Goal: Use online tool/utility: Utilize a website feature to perform a specific function

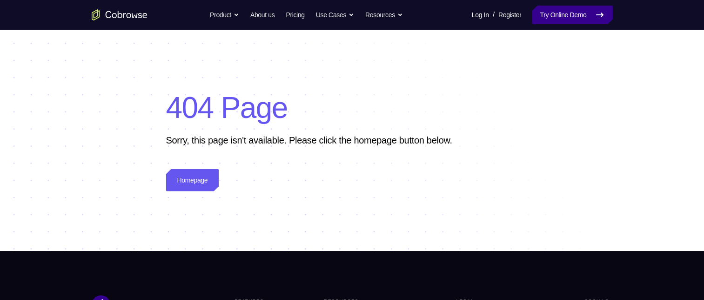
click at [535, 16] on link "Try Online Demo" at bounding box center [572, 15] width 80 height 19
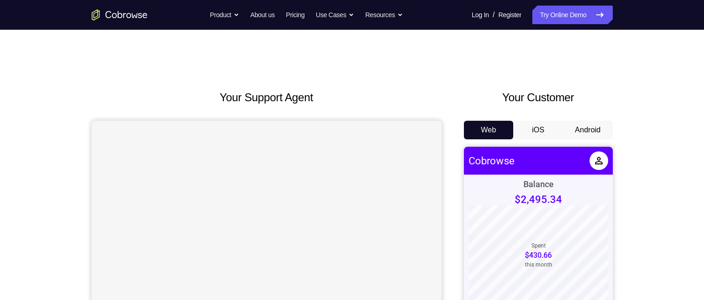
click at [578, 125] on button "Android" at bounding box center [588, 130] width 50 height 19
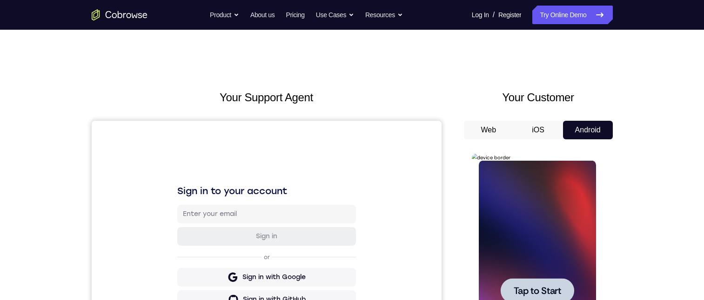
scroll to position [93, 0]
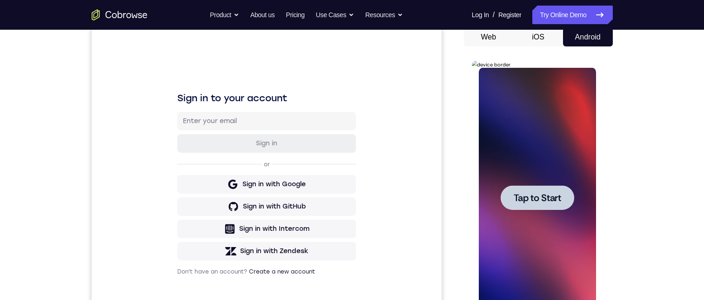
drag, startPoint x: 534, startPoint y: 202, endPoint x: 594, endPoint y: 165, distance: 70.7
click at [534, 201] on span "Tap to Start" at bounding box center [536, 197] width 47 height 9
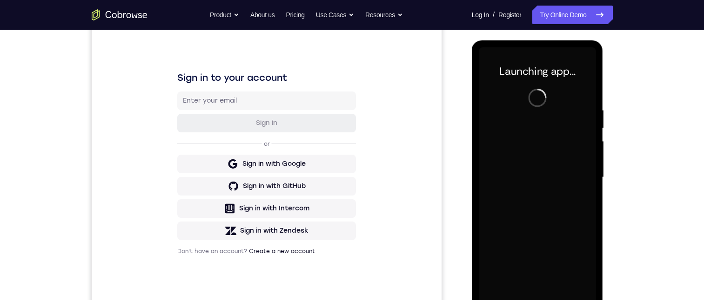
scroll to position [132, 0]
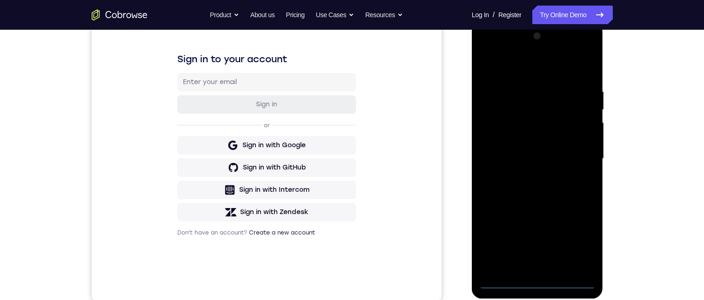
drag, startPoint x: 537, startPoint y: 279, endPoint x: 1076, endPoint y: 249, distance: 539.8
click at [537, 218] on div at bounding box center [537, 159] width 117 height 260
click at [575, 218] on div at bounding box center [537, 159] width 117 height 260
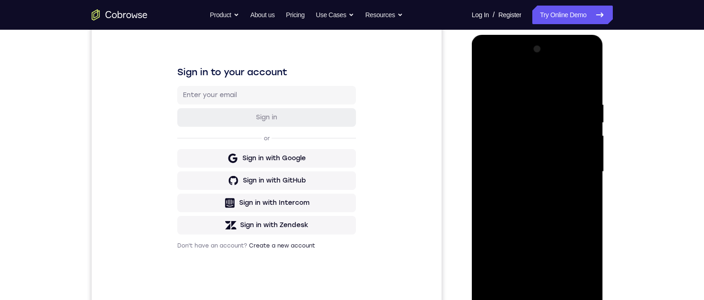
click at [508, 61] on div at bounding box center [537, 172] width 117 height 260
click at [526, 116] on div at bounding box center [537, 172] width 117 height 260
click at [528, 144] on div at bounding box center [537, 172] width 117 height 260
click at [517, 162] on div at bounding box center [537, 172] width 117 height 260
click at [508, 122] on div at bounding box center [537, 172] width 117 height 260
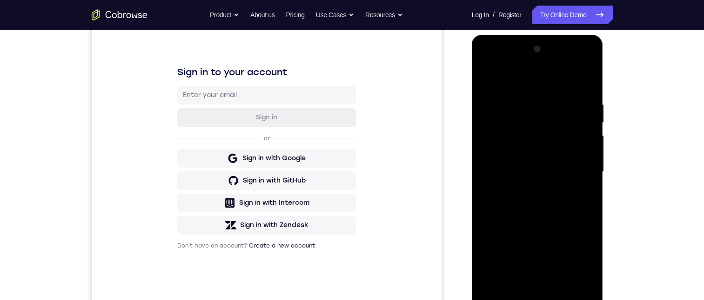
click at [540, 218] on div at bounding box center [537, 172] width 117 height 260
click at [575, 64] on div at bounding box center [537, 172] width 117 height 260
click at [544, 119] on div at bounding box center [537, 172] width 117 height 260
drag, startPoint x: 592, startPoint y: 234, endPoint x: 594, endPoint y: 171, distance: 62.8
click at [594, 173] on div at bounding box center [537, 172] width 117 height 260
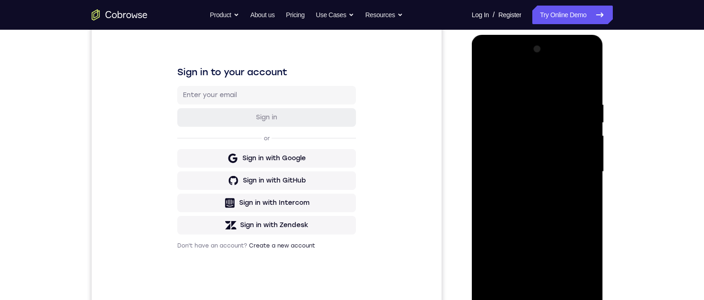
click at [580, 208] on div at bounding box center [537, 172] width 117 height 260
click at [577, 64] on div at bounding box center [537, 172] width 117 height 260
click at [538, 115] on div at bounding box center [537, 172] width 117 height 260
drag, startPoint x: 526, startPoint y: 230, endPoint x: 536, endPoint y: 150, distance: 80.5
click at [537, 149] on div at bounding box center [537, 172] width 117 height 260
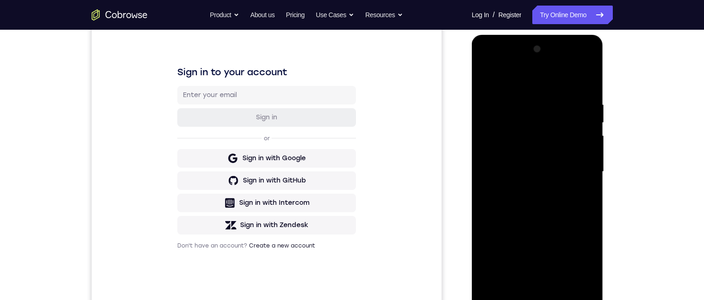
drag, startPoint x: 522, startPoint y: 210, endPoint x: 540, endPoint y: 138, distance: 74.3
click at [539, 140] on div at bounding box center [537, 172] width 117 height 260
click at [573, 169] on div at bounding box center [537, 172] width 117 height 260
click at [576, 65] on div at bounding box center [537, 172] width 117 height 260
click at [539, 118] on div at bounding box center [537, 172] width 117 height 260
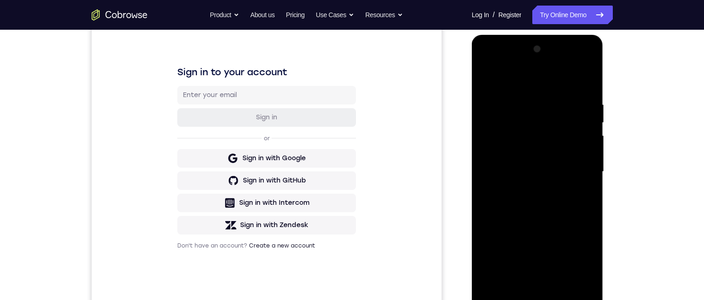
drag, startPoint x: 629, startPoint y: 148, endPoint x: 623, endPoint y: 127, distance: 21.7
click at [623, 127] on div "Your Support Agent Your Customer Web iOS Android Next Steps We’d be happy to gi…" at bounding box center [351, 217] width 595 height 613
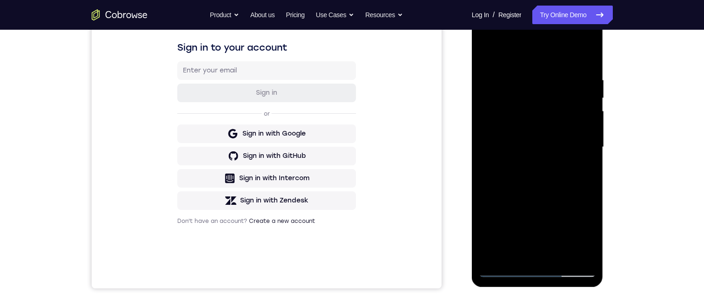
scroll to position [127, 0]
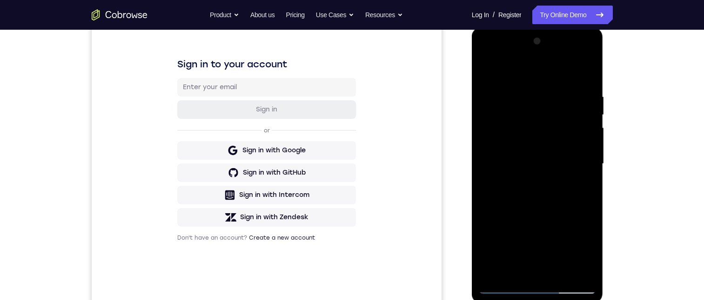
drag, startPoint x: 1085, startPoint y: 134, endPoint x: 604, endPoint y: 91, distance: 483.2
click at [604, 86] on html "Online web based iOS Simulators and Android Emulators. Run iPhone, iPad, Mobile…" at bounding box center [538, 166] width 133 height 279
click at [577, 55] on div at bounding box center [537, 164] width 117 height 260
click at [490, 54] on div at bounding box center [537, 164] width 117 height 260
click at [538, 112] on div at bounding box center [537, 164] width 117 height 260
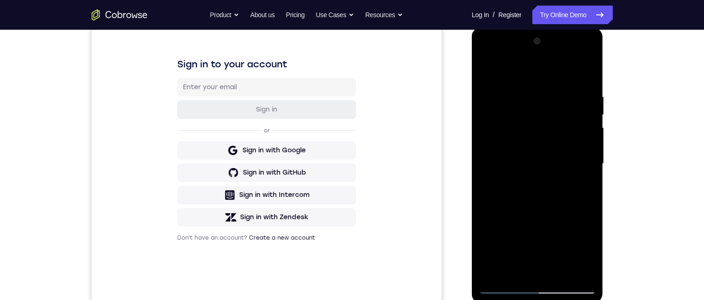
click at [519, 131] on div at bounding box center [537, 164] width 117 height 260
click at [508, 197] on div at bounding box center [537, 164] width 117 height 260
click at [514, 196] on div at bounding box center [537, 164] width 117 height 260
click at [552, 199] on div at bounding box center [537, 164] width 117 height 260
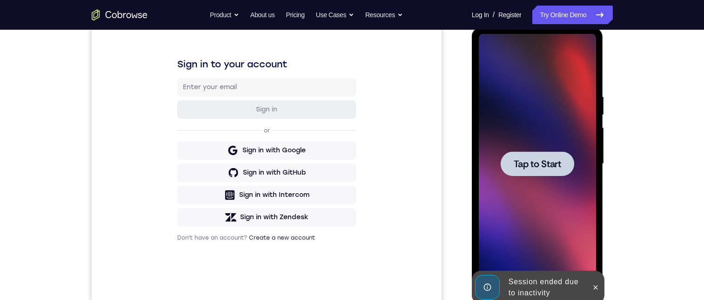
click at [536, 152] on div at bounding box center [536, 164] width 73 height 25
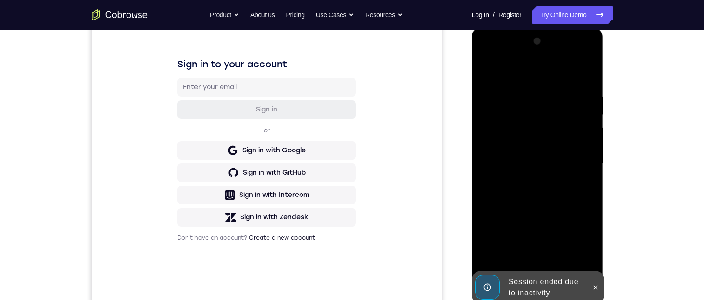
click at [589, 218] on div at bounding box center [595, 287] width 15 height 33
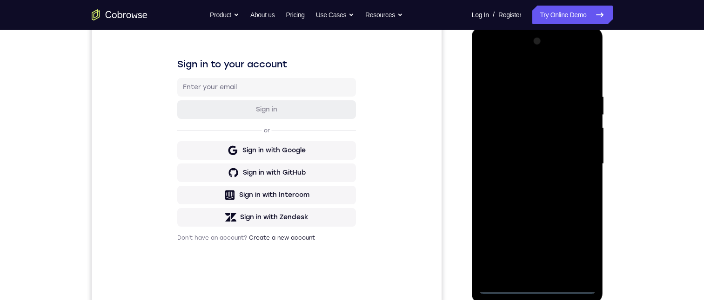
click at [538, 218] on div at bounding box center [537, 164] width 117 height 260
click at [578, 218] on div at bounding box center [537, 164] width 117 height 260
click at [528, 73] on div at bounding box center [537, 164] width 117 height 260
click at [538, 110] on div at bounding box center [537, 164] width 117 height 260
click at [531, 134] on div at bounding box center [537, 164] width 117 height 260
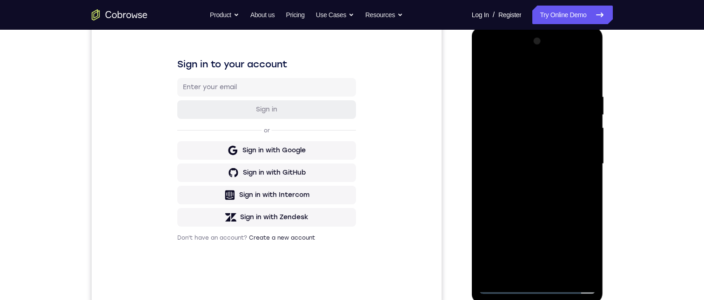
click at [524, 163] on div at bounding box center [537, 164] width 117 height 260
drag, startPoint x: 543, startPoint y: 202, endPoint x: 548, endPoint y: 140, distance: 63.0
click at [545, 172] on div at bounding box center [537, 164] width 117 height 260
click at [547, 144] on div at bounding box center [537, 164] width 117 height 260
drag, startPoint x: 545, startPoint y: 193, endPoint x: 546, endPoint y: 113, distance: 80.0
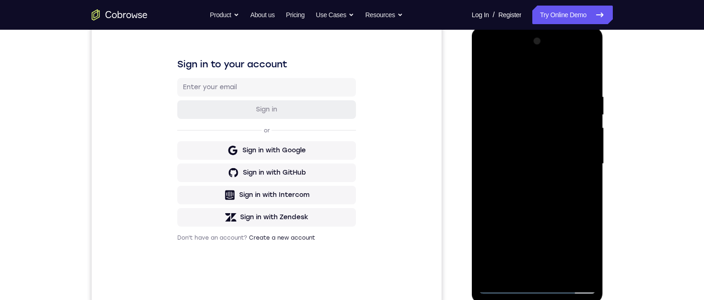
click at [545, 118] on div at bounding box center [537, 164] width 117 height 260
drag, startPoint x: 533, startPoint y: 193, endPoint x: 538, endPoint y: 118, distance: 75.5
click at [538, 118] on div at bounding box center [537, 164] width 117 height 260
drag, startPoint x: 538, startPoint y: 118, endPoint x: 527, endPoint y: 163, distance: 45.9
click at [545, 218] on div at bounding box center [537, 164] width 117 height 260
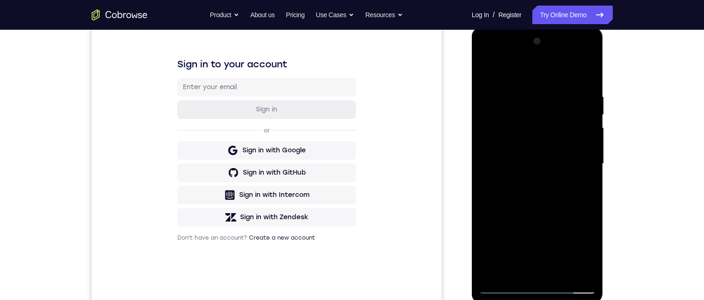
drag, startPoint x: 538, startPoint y: 135, endPoint x: 554, endPoint y: 172, distance: 39.6
click at [541, 203] on div at bounding box center [537, 164] width 117 height 260
drag, startPoint x: 554, startPoint y: 139, endPoint x: 552, endPoint y: 210, distance: 70.7
click at [557, 215] on div at bounding box center [537, 164] width 117 height 260
drag, startPoint x: 534, startPoint y: 97, endPoint x: 535, endPoint y: 156, distance: 58.6
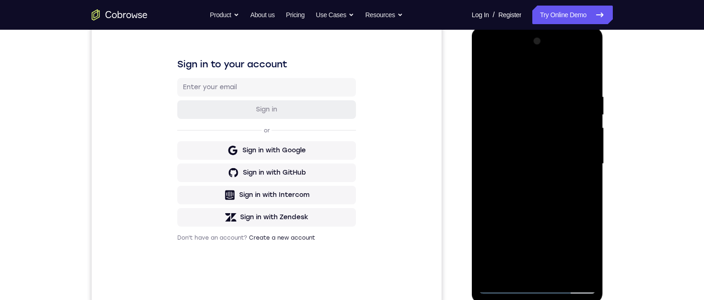
click at [535, 156] on div at bounding box center [537, 164] width 117 height 260
click at [573, 53] on div at bounding box center [537, 164] width 117 height 260
click at [489, 55] on div at bounding box center [537, 164] width 117 height 260
click at [500, 112] on div at bounding box center [537, 164] width 117 height 260
click at [513, 185] on div at bounding box center [537, 164] width 117 height 260
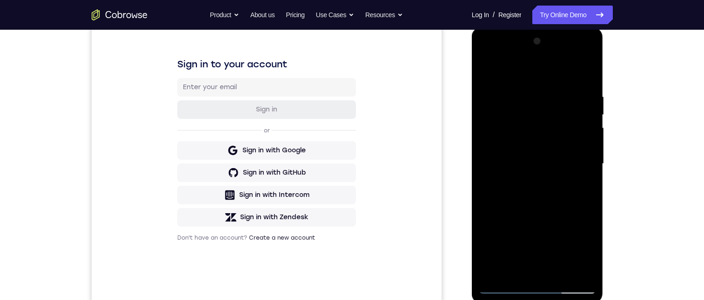
click at [486, 151] on div at bounding box center [537, 164] width 117 height 260
click at [503, 189] on div at bounding box center [537, 164] width 117 height 260
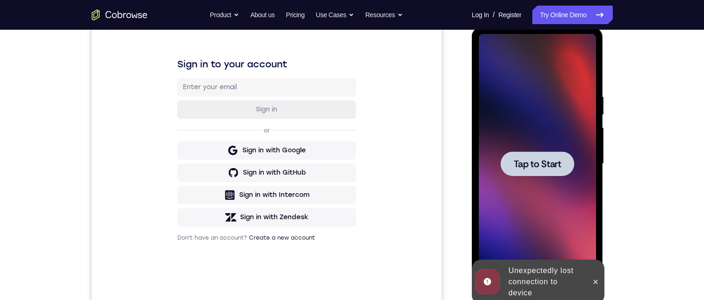
click at [532, 156] on div at bounding box center [536, 164] width 73 height 25
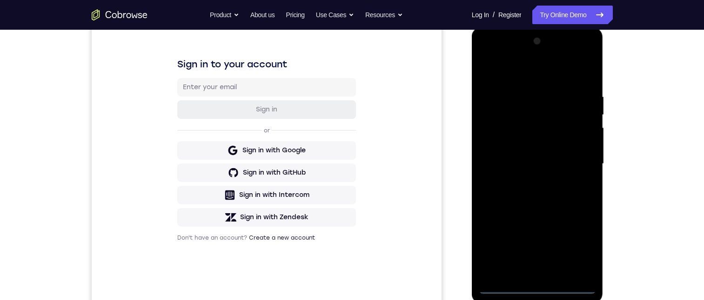
click at [536, 218] on div at bounding box center [537, 164] width 117 height 260
click at [539, 218] on div at bounding box center [537, 164] width 117 height 260
click at [535, 218] on div at bounding box center [537, 164] width 117 height 260
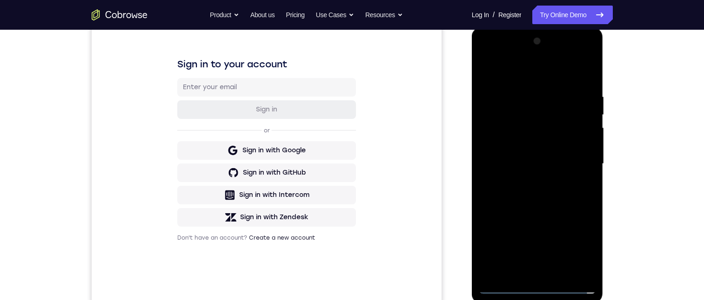
click at [521, 72] on div at bounding box center [537, 164] width 117 height 260
click at [528, 111] on div at bounding box center [537, 164] width 117 height 260
click at [514, 135] on div at bounding box center [537, 164] width 117 height 260
click at [521, 135] on div at bounding box center [537, 164] width 117 height 260
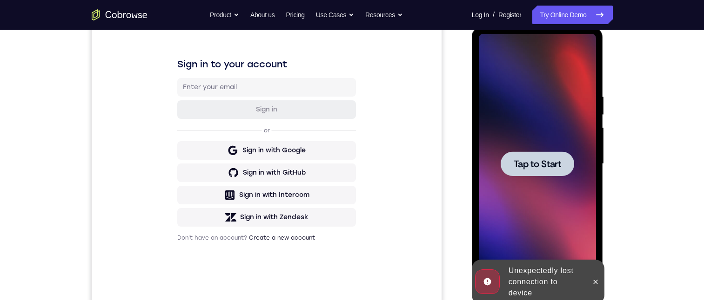
click at [541, 160] on span "Tap to Start" at bounding box center [536, 164] width 47 height 9
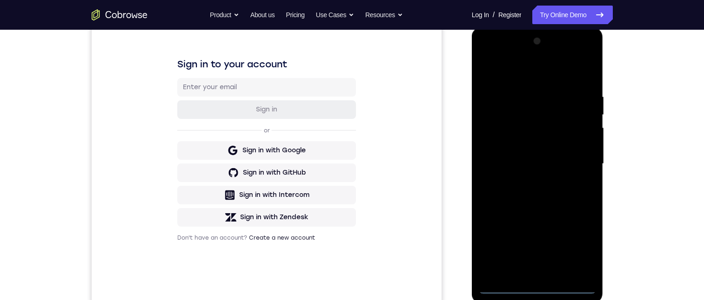
click at [543, 218] on div at bounding box center [537, 164] width 117 height 260
click at [574, 218] on div at bounding box center [537, 164] width 117 height 260
click at [576, 218] on div at bounding box center [537, 164] width 117 height 260
click at [578, 218] on div at bounding box center [537, 164] width 117 height 260
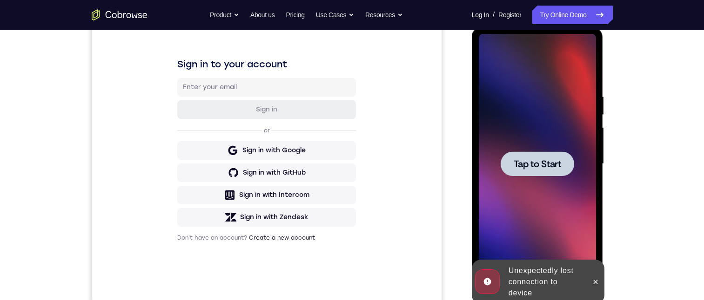
click at [551, 170] on div at bounding box center [536, 164] width 73 height 25
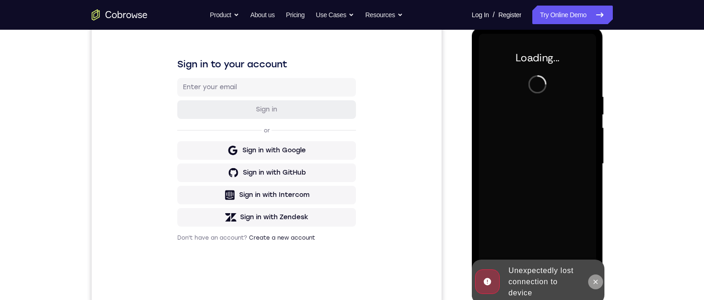
click at [592, 218] on icon at bounding box center [595, 282] width 7 height 7
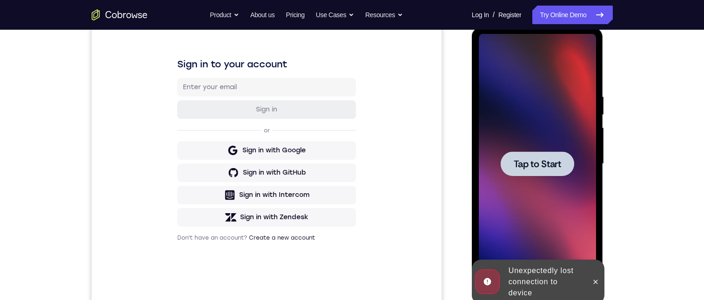
drag, startPoint x: 976, startPoint y: 30, endPoint x: 503, endPoint y: 36, distance: 473.4
click at [533, 173] on div at bounding box center [536, 164] width 73 height 25
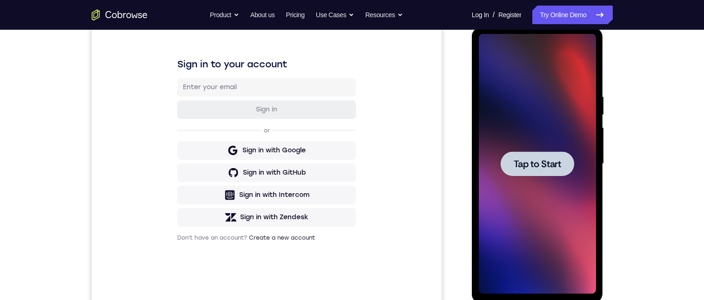
click at [549, 166] on span "Tap to Start" at bounding box center [536, 164] width 47 height 9
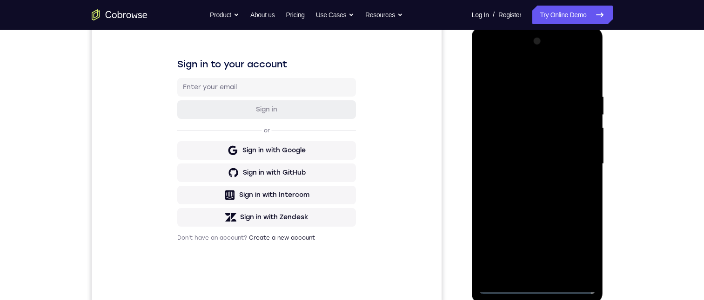
click at [538, 218] on div at bounding box center [537, 164] width 117 height 260
click at [582, 218] on div at bounding box center [537, 164] width 117 height 260
click at [523, 75] on div at bounding box center [537, 164] width 117 height 260
click at [535, 113] on div at bounding box center [537, 164] width 117 height 260
click at [507, 191] on div at bounding box center [537, 164] width 117 height 260
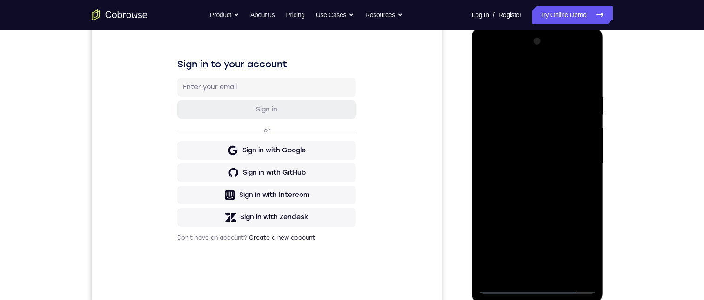
drag, startPoint x: 522, startPoint y: 194, endPoint x: 522, endPoint y: 189, distance: 5.1
click at [522, 194] on div at bounding box center [537, 164] width 117 height 260
click at [522, 186] on div at bounding box center [537, 164] width 117 height 260
click at [582, 71] on div at bounding box center [537, 164] width 117 height 260
click at [517, 133] on div at bounding box center [537, 164] width 117 height 260
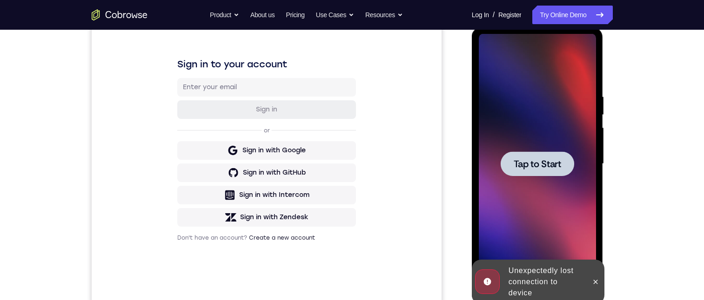
click at [538, 160] on span "Tap to Start" at bounding box center [536, 164] width 47 height 9
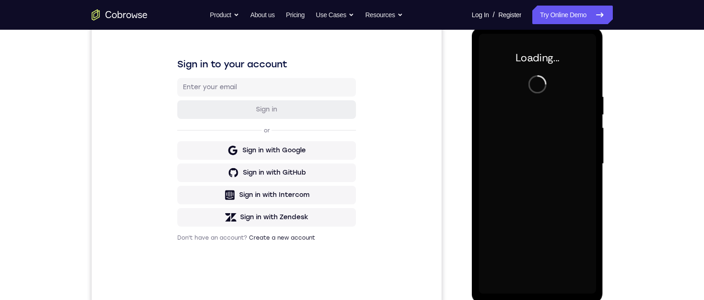
scroll to position [132, 0]
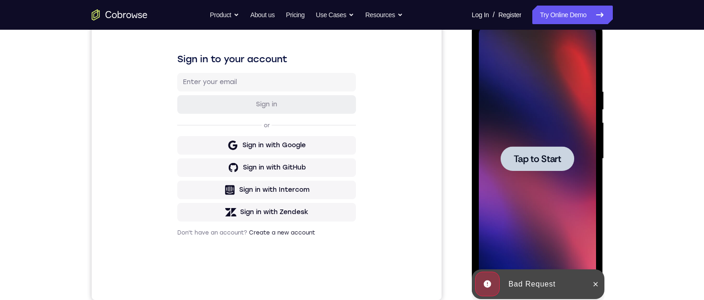
click at [550, 145] on div at bounding box center [537, 159] width 117 height 260
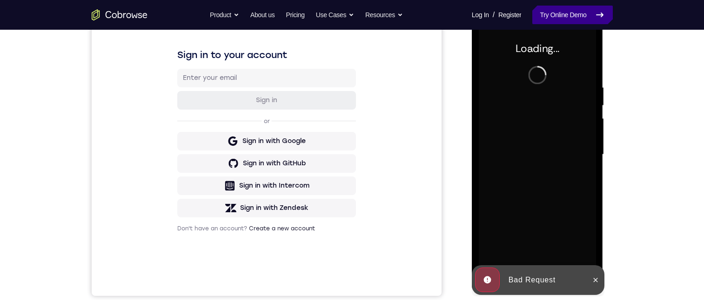
scroll to position [123, 0]
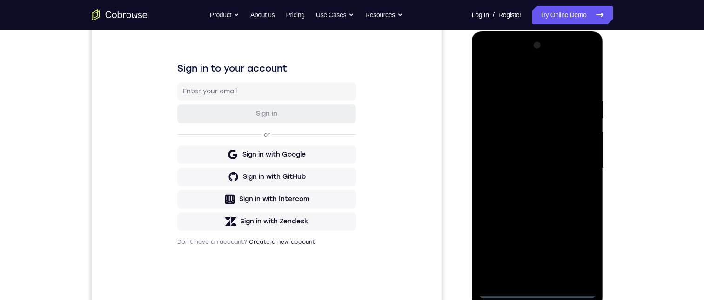
click at [537, 218] on div at bounding box center [537, 168] width 117 height 260
click at [584, 218] on div at bounding box center [537, 168] width 117 height 260
click at [502, 73] on div at bounding box center [537, 168] width 117 height 260
click at [531, 119] on div at bounding box center [537, 168] width 117 height 260
click at [512, 194] on div at bounding box center [537, 168] width 117 height 260
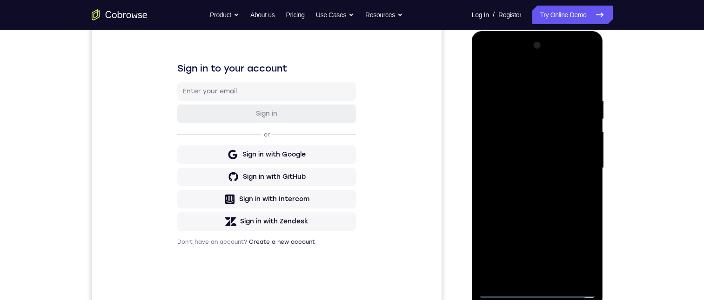
click at [575, 76] on div at bounding box center [537, 168] width 117 height 260
click at [502, 137] on div at bounding box center [537, 168] width 117 height 260
click at [503, 135] on div at bounding box center [537, 168] width 117 height 260
click at [517, 137] on div at bounding box center [537, 168] width 117 height 260
click at [544, 139] on div at bounding box center [537, 168] width 117 height 260
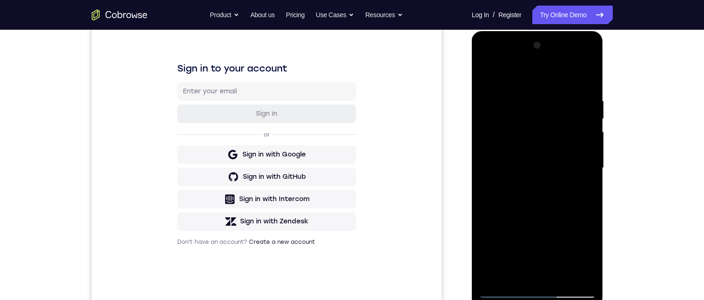
click at [525, 201] on div at bounding box center [537, 168] width 117 height 260
click at [530, 143] on div at bounding box center [537, 168] width 117 height 260
click at [513, 201] on div at bounding box center [537, 168] width 117 height 260
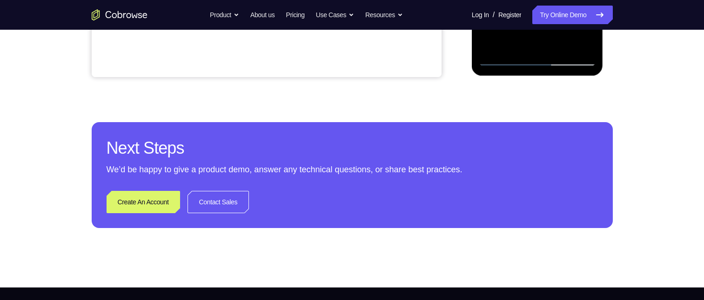
scroll to position [169, 0]
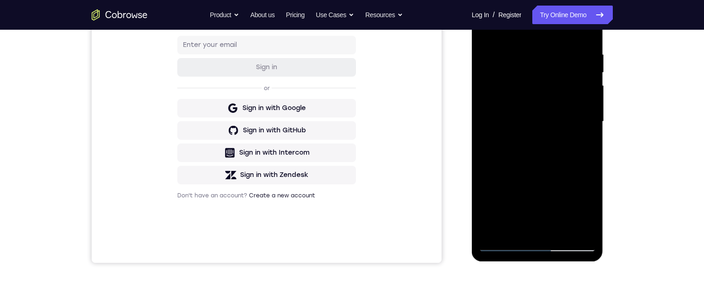
click at [553, 218] on div at bounding box center [537, 122] width 117 height 260
click at [507, 218] on div at bounding box center [537, 122] width 117 height 260
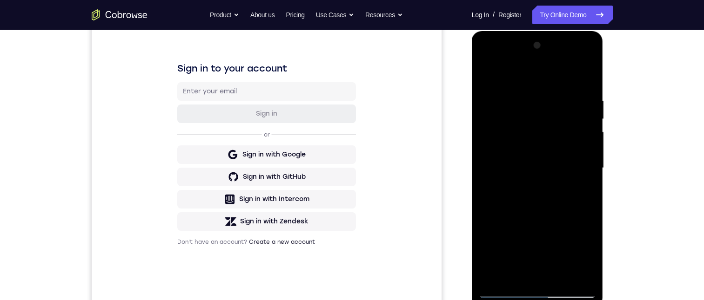
click at [489, 57] on div at bounding box center [537, 168] width 117 height 260
click at [590, 58] on div at bounding box center [537, 168] width 117 height 260
click at [496, 105] on div at bounding box center [537, 168] width 117 height 260
click at [496, 112] on div at bounding box center [537, 168] width 117 height 260
click at [585, 75] on div at bounding box center [537, 168] width 117 height 260
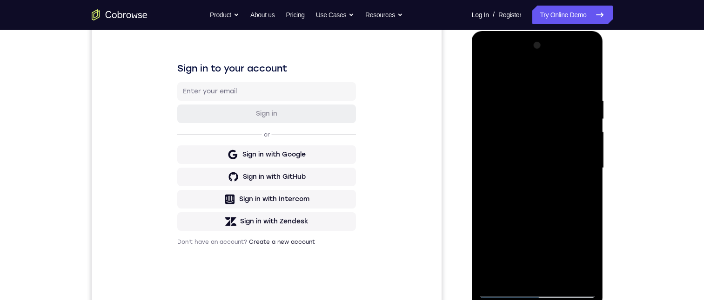
click at [545, 129] on div at bounding box center [537, 168] width 117 height 260
click at [574, 75] on div at bounding box center [537, 168] width 117 height 260
click at [573, 107] on div at bounding box center [537, 168] width 117 height 260
click at [572, 79] on div at bounding box center [537, 168] width 117 height 260
click at [572, 104] on div at bounding box center [537, 168] width 117 height 260
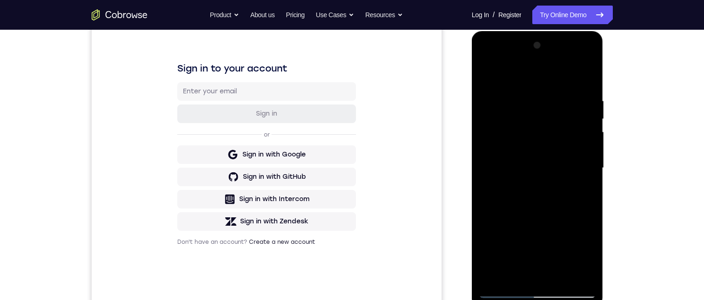
scroll to position [76, 0]
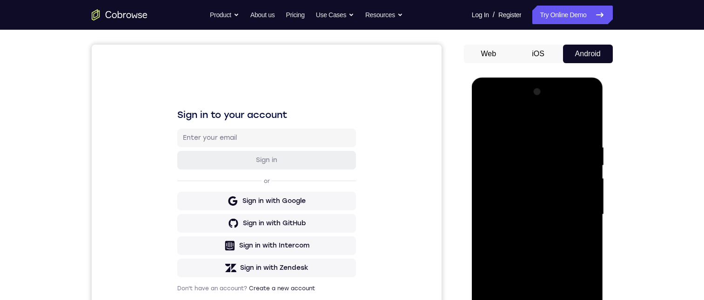
click at [567, 121] on div at bounding box center [537, 215] width 117 height 260
click at [588, 123] on div at bounding box center [537, 215] width 117 height 260
click at [576, 124] on div at bounding box center [537, 215] width 117 height 260
click at [545, 151] on div at bounding box center [537, 215] width 117 height 260
click at [508, 218] on div at bounding box center [537, 215] width 117 height 260
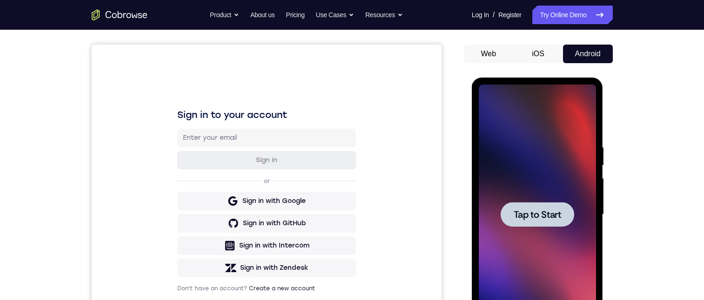
click at [532, 218] on div at bounding box center [536, 214] width 73 height 25
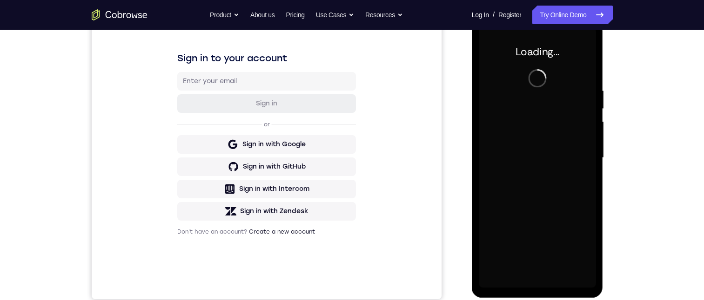
scroll to position [123, 0]
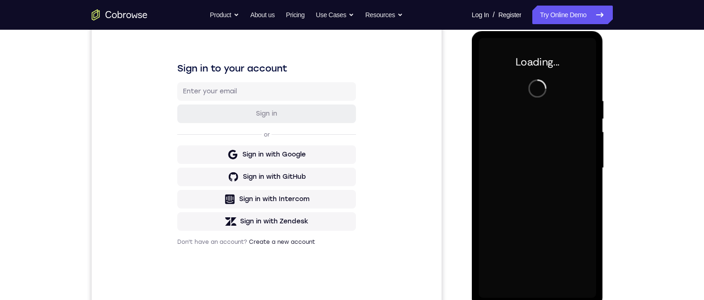
drag, startPoint x: 708, startPoint y: 93, endPoint x: 129, endPoint y: 39, distance: 581.4
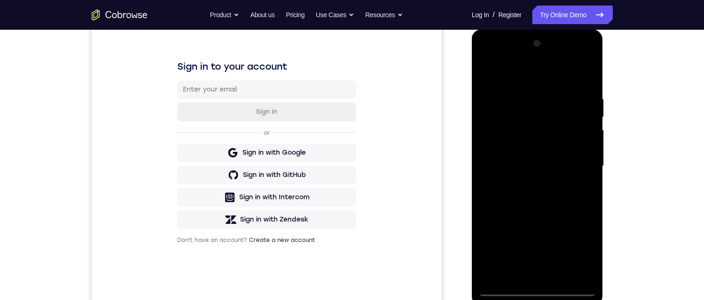
click at [538, 218] on div at bounding box center [537, 166] width 117 height 260
click at [537, 218] on div at bounding box center [537, 166] width 117 height 260
click at [579, 218] on div at bounding box center [537, 166] width 117 height 260
click at [523, 72] on div at bounding box center [537, 166] width 117 height 260
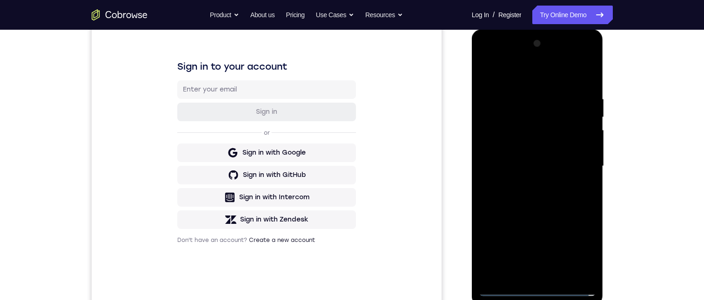
click at [526, 114] on div at bounding box center [537, 166] width 117 height 260
drag, startPoint x: 530, startPoint y: 173, endPoint x: 547, endPoint y: 119, distance: 56.9
click at [547, 119] on div at bounding box center [537, 166] width 117 height 260
drag, startPoint x: 545, startPoint y: 116, endPoint x: 554, endPoint y: 131, distance: 17.1
click at [555, 167] on div at bounding box center [537, 166] width 117 height 260
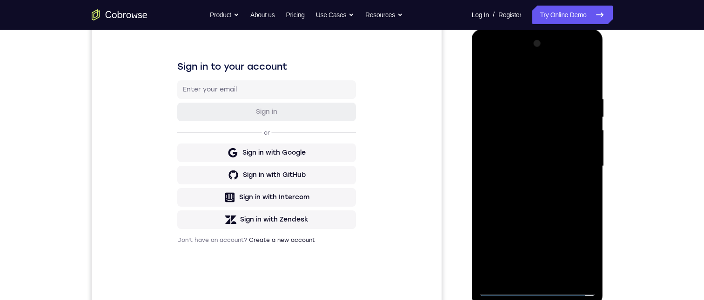
click at [577, 76] on div at bounding box center [537, 166] width 117 height 260
click at [519, 135] on div at bounding box center [537, 166] width 117 height 260
click at [523, 134] on div at bounding box center [537, 166] width 117 height 260
click at [525, 135] on div at bounding box center [537, 166] width 117 height 260
click at [524, 135] on div at bounding box center [537, 166] width 117 height 260
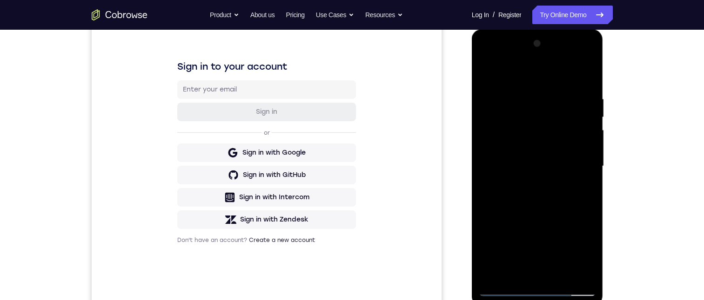
click at [523, 111] on div at bounding box center [537, 166] width 117 height 260
click at [536, 139] on div at bounding box center [537, 166] width 117 height 260
click at [529, 88] on div at bounding box center [537, 166] width 117 height 260
click at [502, 186] on div at bounding box center [537, 166] width 117 height 260
click at [500, 218] on div at bounding box center [537, 166] width 117 height 260
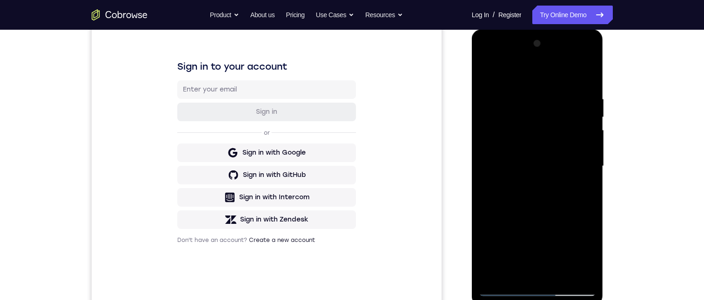
click at [482, 94] on div at bounding box center [537, 166] width 117 height 260
click at [591, 94] on div at bounding box center [537, 166] width 117 height 260
click at [496, 79] on div at bounding box center [537, 166] width 117 height 260
click at [492, 92] on div at bounding box center [537, 166] width 117 height 260
click at [518, 154] on div at bounding box center [537, 166] width 117 height 260
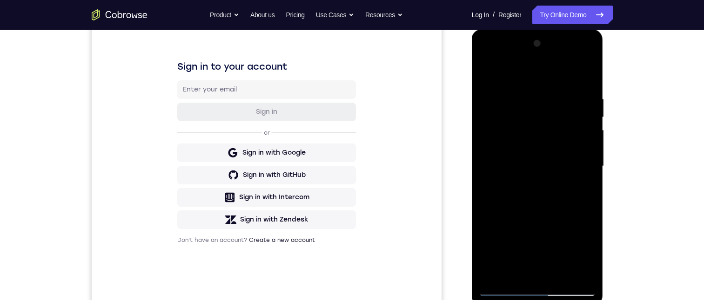
click at [485, 96] on div at bounding box center [537, 166] width 117 height 260
click at [519, 116] on div at bounding box center [537, 166] width 117 height 260
drag, startPoint x: 521, startPoint y: 150, endPoint x: 529, endPoint y: 121, distance: 29.9
click at [529, 121] on div at bounding box center [537, 166] width 117 height 260
click at [510, 218] on div at bounding box center [537, 166] width 117 height 260
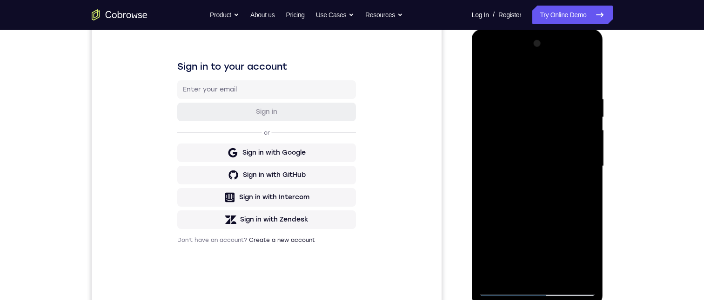
click at [510, 218] on div at bounding box center [537, 166] width 117 height 260
drag, startPoint x: 572, startPoint y: 122, endPoint x: 573, endPoint y: 83, distance: 38.6
click at [573, 91] on div at bounding box center [537, 166] width 117 height 260
drag, startPoint x: 560, startPoint y: 213, endPoint x: 562, endPoint y: 99, distance: 114.4
click at [558, 141] on div at bounding box center [537, 166] width 117 height 260
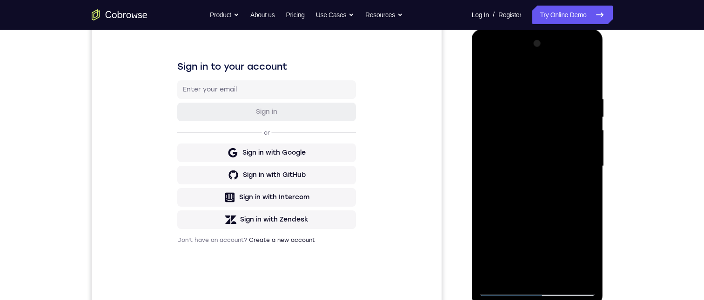
drag, startPoint x: 554, startPoint y: 239, endPoint x: 541, endPoint y: 48, distance: 191.6
click at [540, 87] on div at bounding box center [537, 166] width 117 height 260
click at [540, 77] on div at bounding box center [537, 166] width 117 height 260
click at [552, 169] on div at bounding box center [537, 166] width 117 height 260
drag, startPoint x: 548, startPoint y: 119, endPoint x: 555, endPoint y: 49, distance: 70.6
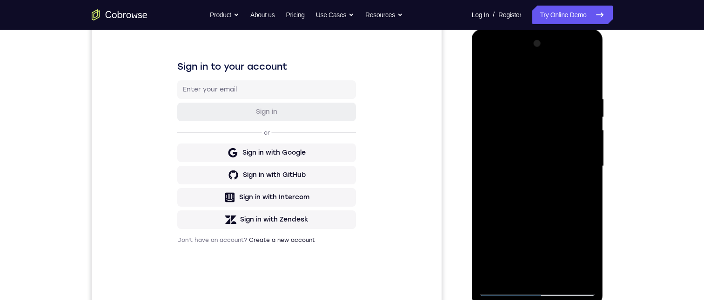
click at [549, 113] on div at bounding box center [537, 166] width 117 height 260
click at [538, 103] on div at bounding box center [537, 166] width 117 height 260
drag, startPoint x: 540, startPoint y: 264, endPoint x: 532, endPoint y: 209, distance: 55.0
click at [532, 210] on div at bounding box center [537, 166] width 117 height 260
drag, startPoint x: 531, startPoint y: 206, endPoint x: 533, endPoint y: 216, distance: 10.2
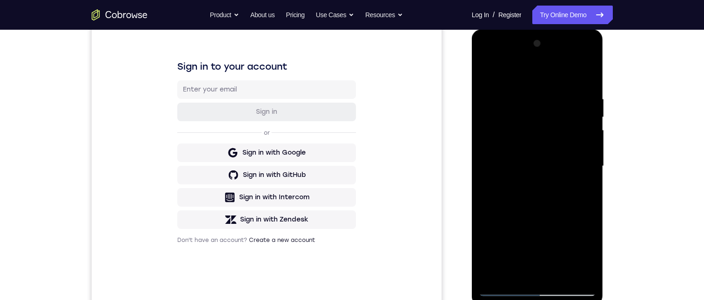
click at [533, 216] on div at bounding box center [537, 166] width 117 height 260
click at [509, 218] on div at bounding box center [537, 166] width 117 height 260
click at [586, 135] on div at bounding box center [537, 166] width 117 height 260
click at [560, 151] on div at bounding box center [537, 166] width 117 height 260
click at [576, 57] on div at bounding box center [537, 166] width 117 height 260
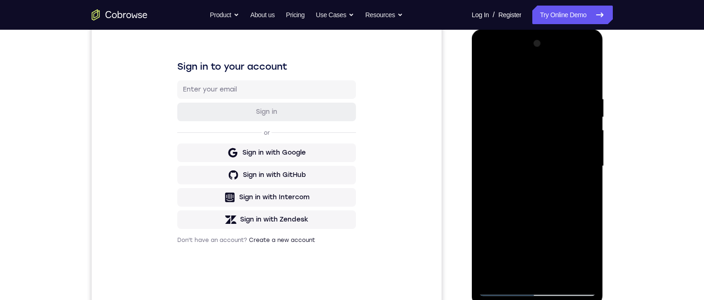
click at [481, 60] on div at bounding box center [537, 166] width 117 height 260
click at [513, 117] on div at bounding box center [537, 166] width 117 height 260
click at [506, 57] on div at bounding box center [537, 166] width 117 height 260
click at [525, 138] on div at bounding box center [537, 166] width 117 height 260
click at [525, 156] on div at bounding box center [537, 166] width 117 height 260
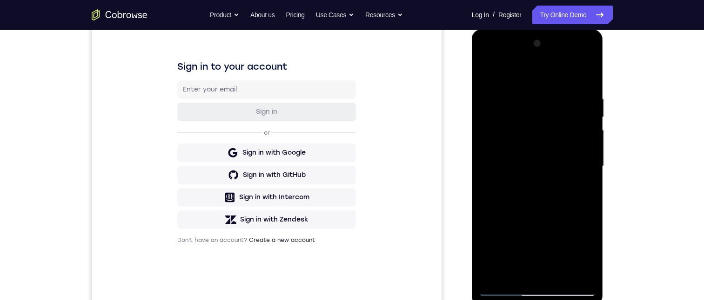
click at [505, 120] on div at bounding box center [537, 166] width 117 height 260
click at [547, 218] on div at bounding box center [537, 166] width 117 height 260
click at [573, 59] on div at bounding box center [537, 166] width 117 height 260
click at [524, 113] on div at bounding box center [537, 166] width 117 height 260
click at [520, 100] on div at bounding box center [537, 166] width 117 height 260
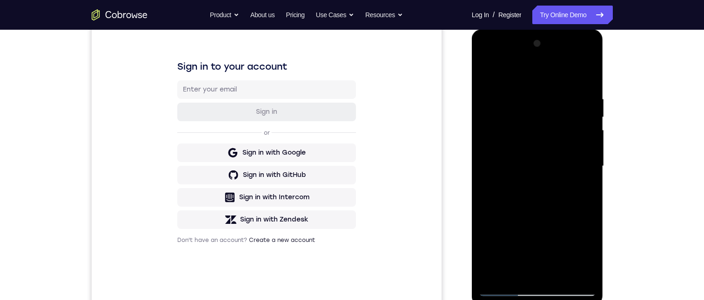
drag, startPoint x: 521, startPoint y: 95, endPoint x: 523, endPoint y: 89, distance: 6.2
click at [523, 93] on div at bounding box center [537, 166] width 117 height 260
drag, startPoint x: 520, startPoint y: 120, endPoint x: 530, endPoint y: 180, distance: 60.8
click at [530, 182] on div at bounding box center [537, 166] width 117 height 260
drag, startPoint x: 522, startPoint y: 122, endPoint x: 537, endPoint y: 120, distance: 15.1
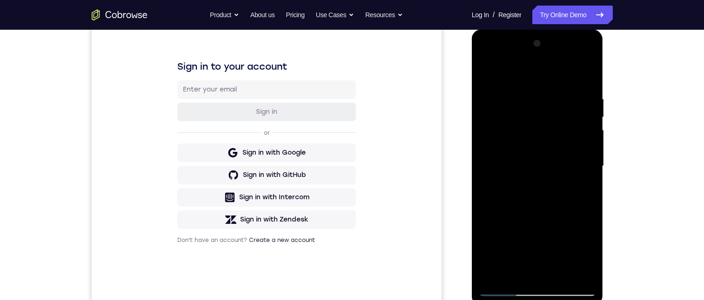
click at [527, 189] on div at bounding box center [537, 166] width 117 height 260
drag, startPoint x: 531, startPoint y: 156, endPoint x: 533, endPoint y: 184, distance: 28.4
click at [531, 178] on div at bounding box center [537, 166] width 117 height 260
drag, startPoint x: 531, startPoint y: 111, endPoint x: 541, endPoint y: 189, distance: 78.3
click at [541, 189] on div at bounding box center [537, 166] width 117 height 260
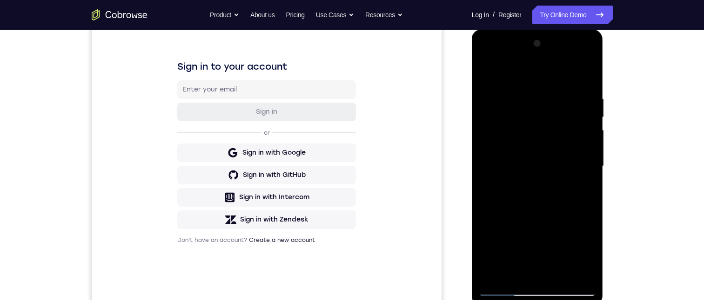
click at [572, 141] on div at bounding box center [537, 166] width 117 height 260
click at [574, 57] on div at bounding box center [537, 166] width 117 height 260
click at [532, 111] on div at bounding box center [537, 166] width 117 height 260
click at [577, 58] on div at bounding box center [537, 166] width 117 height 260
click at [539, 77] on div at bounding box center [537, 166] width 117 height 260
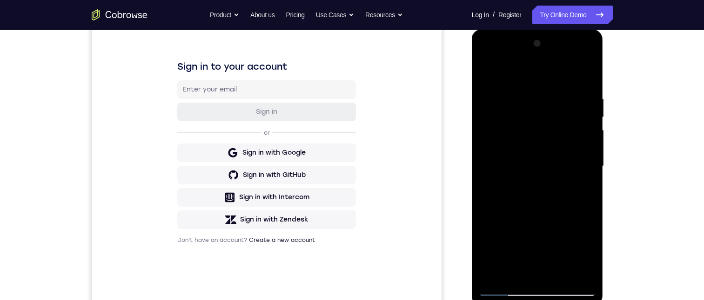
click at [587, 134] on div at bounding box center [537, 166] width 117 height 260
click at [510, 218] on div at bounding box center [537, 166] width 117 height 260
click at [542, 169] on div at bounding box center [537, 166] width 117 height 260
click at [558, 218] on div at bounding box center [537, 166] width 117 height 260
click at [529, 74] on div at bounding box center [537, 166] width 117 height 260
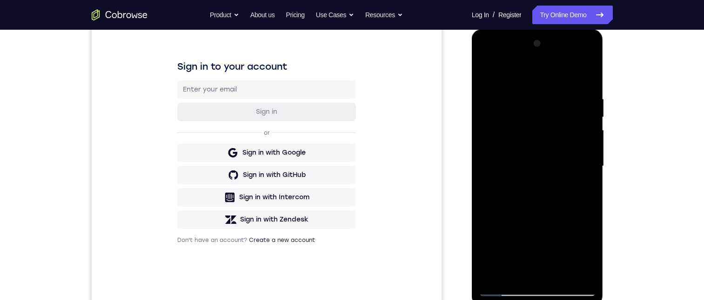
click at [487, 53] on div at bounding box center [537, 166] width 117 height 260
drag, startPoint x: 504, startPoint y: 40, endPoint x: 511, endPoint y: 119, distance: 79.4
click at [506, 105] on div at bounding box center [537, 166] width 117 height 260
drag, startPoint x: 525, startPoint y: 40, endPoint x: 538, endPoint y: 219, distance: 179.0
click at [538, 212] on div at bounding box center [537, 166] width 117 height 260
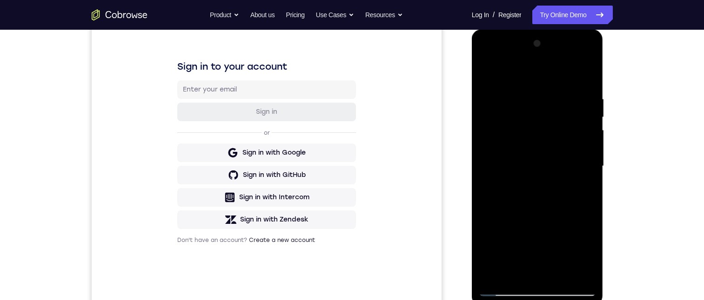
drag, startPoint x: 518, startPoint y: 230, endPoint x: 526, endPoint y: 117, distance: 113.3
click at [522, 142] on div at bounding box center [537, 166] width 117 height 260
click at [524, 130] on div at bounding box center [537, 166] width 117 height 260
click at [578, 153] on div at bounding box center [537, 166] width 117 height 260
click at [526, 71] on div at bounding box center [537, 166] width 117 height 260
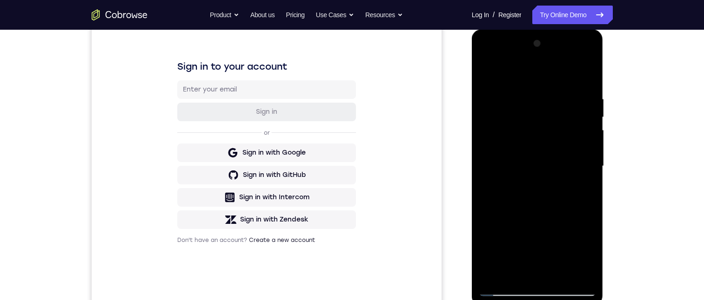
click at [499, 70] on div at bounding box center [537, 166] width 117 height 260
click at [487, 59] on div at bounding box center [537, 166] width 117 height 260
click at [511, 86] on div at bounding box center [537, 166] width 117 height 260
click at [487, 58] on div at bounding box center [537, 166] width 117 height 260
click at [506, 120] on div at bounding box center [537, 166] width 117 height 260
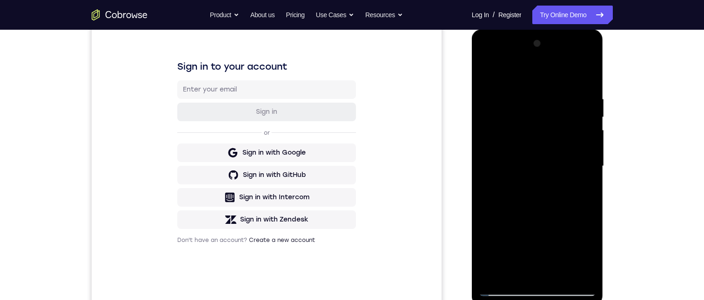
click at [509, 139] on div at bounding box center [537, 166] width 117 height 260
click at [591, 94] on div at bounding box center [537, 166] width 117 height 260
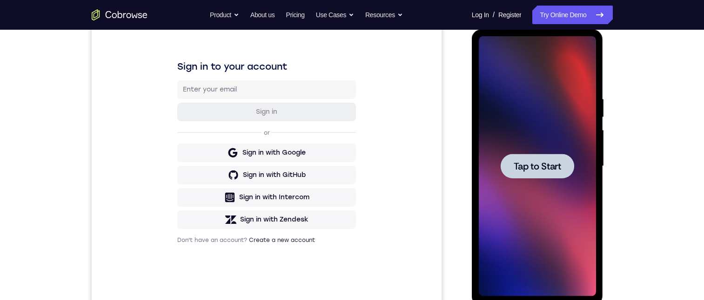
click at [529, 167] on span "Tap to Start" at bounding box center [536, 166] width 47 height 9
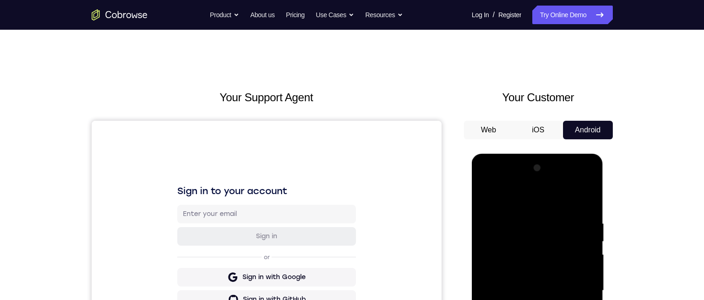
scroll to position [140, 0]
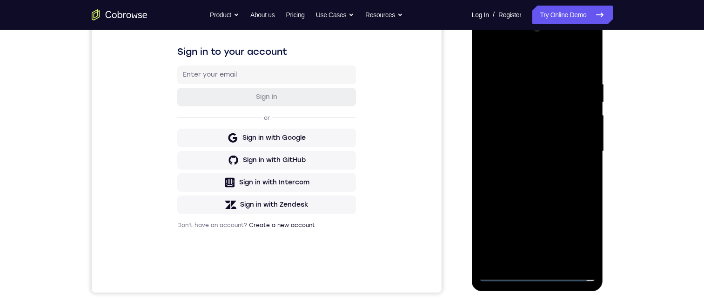
click at [539, 218] on div at bounding box center [537, 151] width 117 height 260
click at [582, 218] on div at bounding box center [537, 151] width 117 height 260
click at [513, 55] on div at bounding box center [537, 151] width 117 height 260
click at [532, 100] on div at bounding box center [537, 151] width 117 height 260
click at [528, 87] on div at bounding box center [537, 151] width 117 height 260
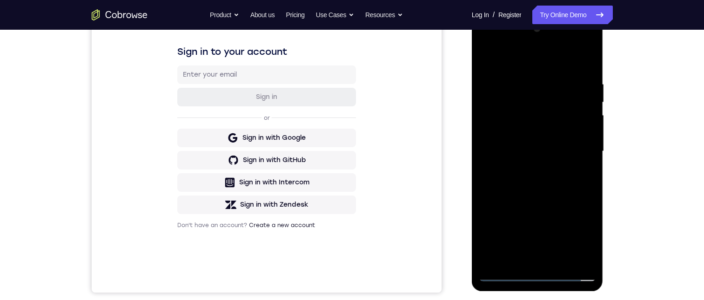
click at [535, 102] on div at bounding box center [537, 151] width 117 height 260
click at [534, 119] on div at bounding box center [537, 151] width 117 height 260
click at [542, 124] on div at bounding box center [537, 151] width 117 height 260
click at [541, 127] on div at bounding box center [537, 151] width 117 height 260
click at [504, 218] on div at bounding box center [537, 151] width 117 height 260
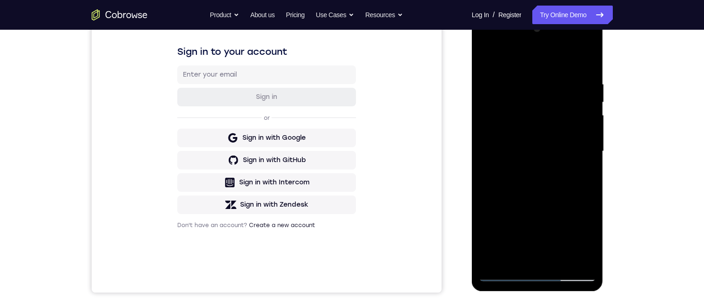
click at [543, 175] on div at bounding box center [537, 151] width 117 height 260
click at [525, 218] on div at bounding box center [537, 151] width 117 height 260
click at [534, 218] on div at bounding box center [537, 151] width 117 height 260
click at [580, 218] on div at bounding box center [537, 151] width 117 height 260
click at [574, 41] on div at bounding box center [537, 151] width 117 height 260
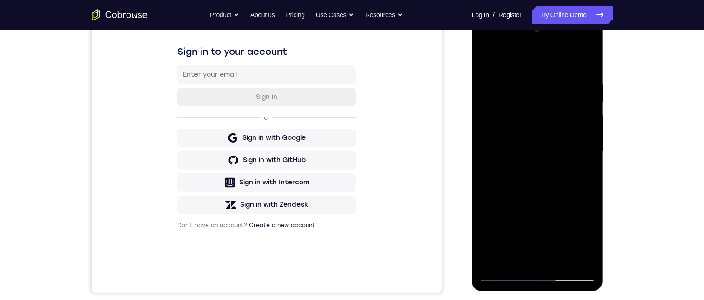
click at [491, 45] on div at bounding box center [537, 151] width 117 height 260
click at [533, 97] on div at bounding box center [537, 151] width 117 height 260
click at [525, 122] on div at bounding box center [537, 151] width 117 height 260
click at [520, 140] on div at bounding box center [537, 151] width 117 height 260
click at [517, 105] on div at bounding box center [537, 151] width 117 height 260
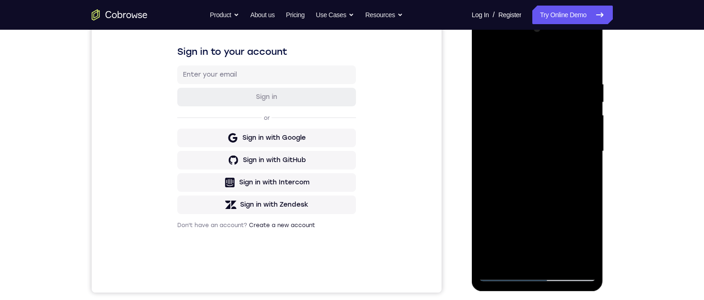
drag, startPoint x: 563, startPoint y: 186, endPoint x: 552, endPoint y: 143, distance: 44.7
click at [555, 119] on div at bounding box center [537, 151] width 117 height 260
click at [546, 165] on div at bounding box center [537, 151] width 117 height 260
click at [578, 43] on div at bounding box center [537, 151] width 117 height 260
click at [526, 101] on div at bounding box center [537, 151] width 117 height 260
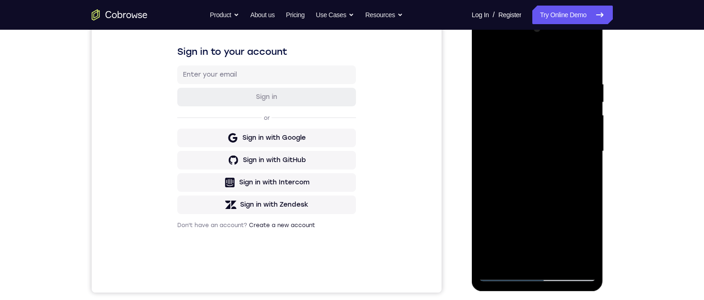
drag, startPoint x: 537, startPoint y: 179, endPoint x: 538, endPoint y: 130, distance: 49.3
click at [537, 133] on div at bounding box center [537, 151] width 117 height 260
drag, startPoint x: 550, startPoint y: 197, endPoint x: 545, endPoint y: 108, distance: 88.9
click at [545, 108] on div at bounding box center [537, 151] width 117 height 260
click at [576, 203] on div at bounding box center [537, 151] width 117 height 260
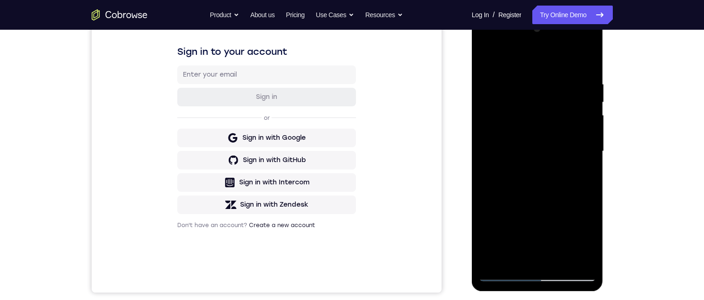
click at [578, 40] on div at bounding box center [537, 151] width 117 height 260
click at [590, 114] on div at bounding box center [537, 151] width 117 height 260
click at [548, 101] on div at bounding box center [537, 151] width 117 height 260
drag, startPoint x: 551, startPoint y: 174, endPoint x: 549, endPoint y: 120, distance: 54.4
click at [549, 120] on div at bounding box center [537, 151] width 117 height 260
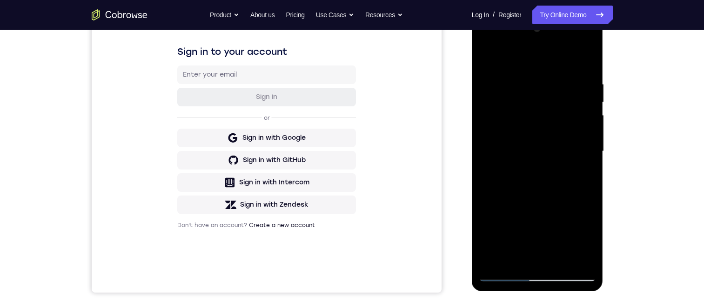
drag, startPoint x: 546, startPoint y: 113, endPoint x: 538, endPoint y: 239, distance: 126.7
click at [538, 218] on div at bounding box center [537, 151] width 117 height 260
drag, startPoint x: 537, startPoint y: 166, endPoint x: 542, endPoint y: 194, distance: 28.7
click at [542, 195] on div at bounding box center [537, 151] width 117 height 260
drag, startPoint x: 544, startPoint y: 257, endPoint x: 547, endPoint y: 266, distance: 10.3
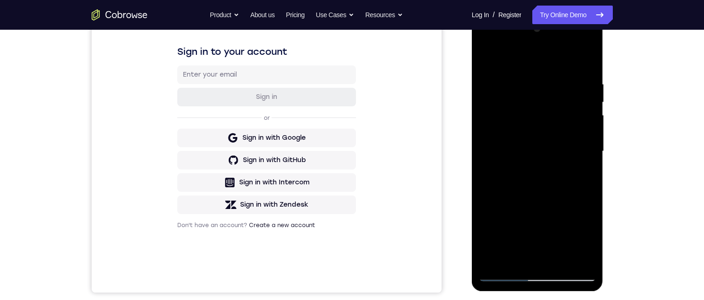
click at [545, 218] on div at bounding box center [537, 151] width 117 height 260
click at [534, 124] on div at bounding box center [537, 151] width 117 height 260
click at [534, 132] on div at bounding box center [537, 151] width 117 height 260
click at [509, 97] on div at bounding box center [537, 151] width 117 height 260
click at [538, 201] on div at bounding box center [537, 151] width 117 height 260
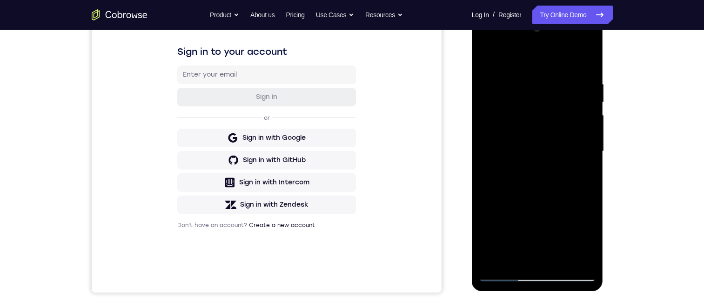
click at [573, 42] on div at bounding box center [537, 151] width 117 height 260
click at [535, 112] on div at bounding box center [537, 151] width 117 height 260
drag, startPoint x: 533, startPoint y: 173, endPoint x: 524, endPoint y: 171, distance: 9.9
click at [530, 113] on div at bounding box center [537, 151] width 117 height 260
drag, startPoint x: 517, startPoint y: 199, endPoint x: 517, endPoint y: 152, distance: 47.0
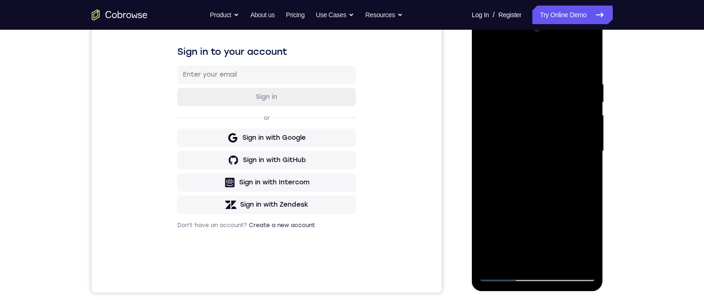
click at [517, 152] on div at bounding box center [537, 151] width 117 height 260
click at [582, 142] on div at bounding box center [537, 151] width 117 height 260
click at [577, 40] on div at bounding box center [537, 151] width 117 height 260
click at [547, 114] on div at bounding box center [537, 151] width 117 height 260
drag, startPoint x: 511, startPoint y: 61, endPoint x: 585, endPoint y: 54, distance: 73.8
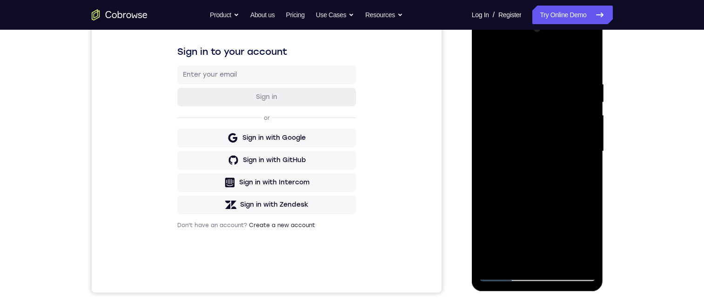
click at [583, 54] on div at bounding box center [537, 151] width 117 height 260
click at [575, 46] on div at bounding box center [537, 151] width 117 height 260
click at [532, 58] on div at bounding box center [537, 151] width 117 height 260
click at [523, 218] on div at bounding box center [537, 151] width 117 height 260
drag, startPoint x: 504, startPoint y: 185, endPoint x: 528, endPoint y: 163, distance: 32.6
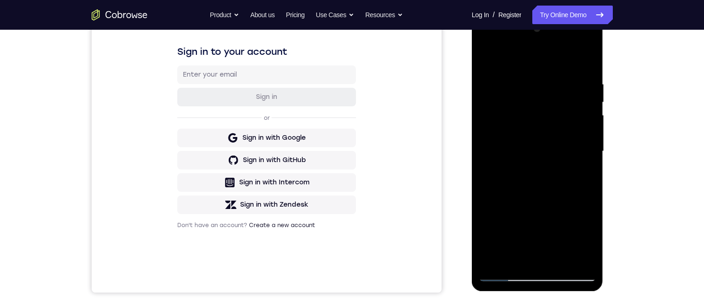
click at [513, 126] on div at bounding box center [537, 151] width 117 height 260
drag, startPoint x: 550, startPoint y: 115, endPoint x: 566, endPoint y: 35, distance: 82.2
click at [560, 46] on div at bounding box center [537, 151] width 117 height 260
drag, startPoint x: 550, startPoint y: 86, endPoint x: 555, endPoint y: 66, distance: 20.1
click at [551, 73] on div at bounding box center [537, 151] width 117 height 260
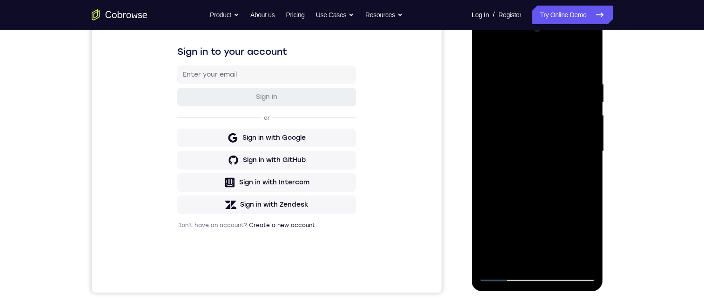
drag, startPoint x: 549, startPoint y: 213, endPoint x: 569, endPoint y: 72, distance: 142.8
click at [559, 113] on div at bounding box center [537, 151] width 117 height 260
drag, startPoint x: 519, startPoint y: 157, endPoint x: 524, endPoint y: 93, distance: 63.4
click at [519, 150] on div at bounding box center [537, 151] width 117 height 260
drag, startPoint x: 537, startPoint y: 202, endPoint x: 548, endPoint y: 86, distance: 115.9
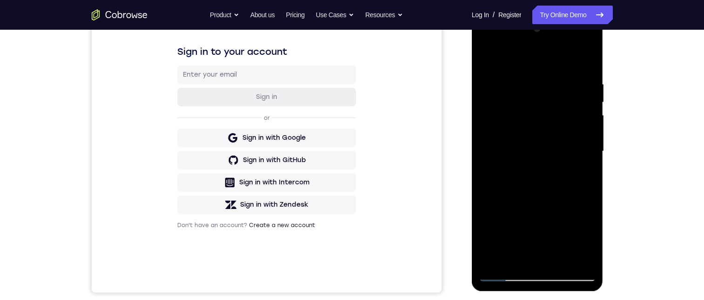
click at [531, 94] on div at bounding box center [537, 151] width 117 height 260
click at [505, 218] on div at bounding box center [537, 151] width 117 height 260
click at [588, 119] on div at bounding box center [537, 151] width 117 height 260
click at [507, 218] on div at bounding box center [537, 151] width 117 height 260
click at [540, 152] on div at bounding box center [537, 151] width 117 height 260
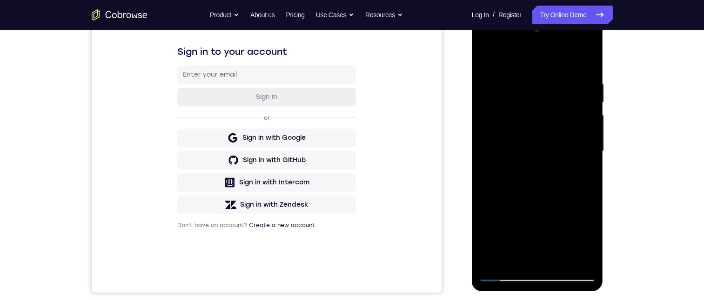
click at [551, 218] on div at bounding box center [537, 151] width 117 height 260
click at [484, 41] on div at bounding box center [537, 151] width 117 height 260
click at [509, 120] on div at bounding box center [537, 151] width 117 height 260
click at [526, 124] on div at bounding box center [537, 151] width 117 height 260
click at [583, 78] on div at bounding box center [537, 151] width 117 height 260
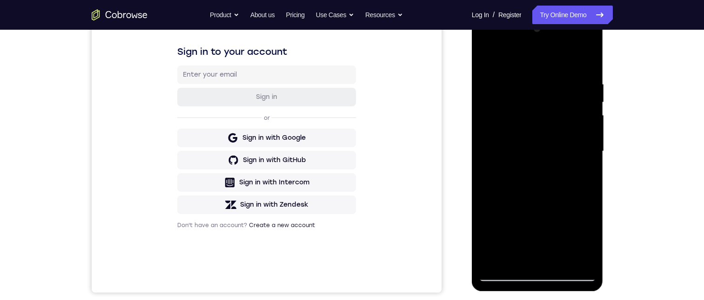
click at [522, 218] on div at bounding box center [537, 151] width 117 height 260
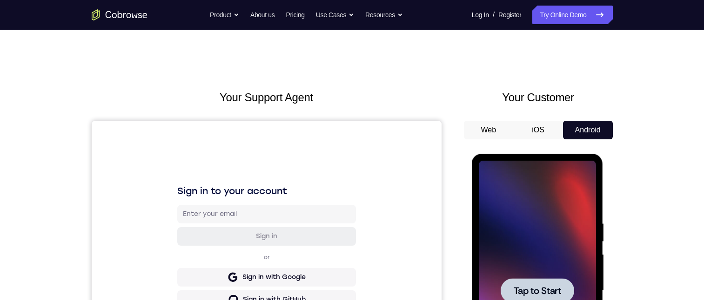
scroll to position [43, 0]
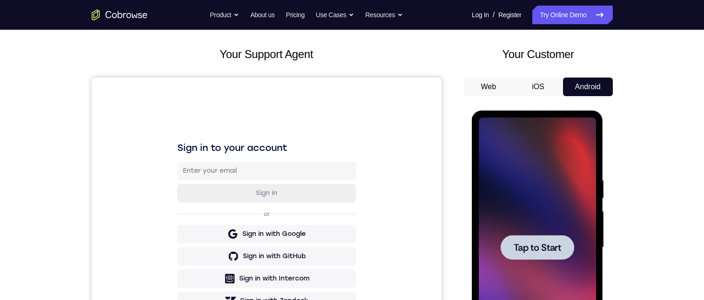
click at [535, 218] on div at bounding box center [537, 248] width 117 height 260
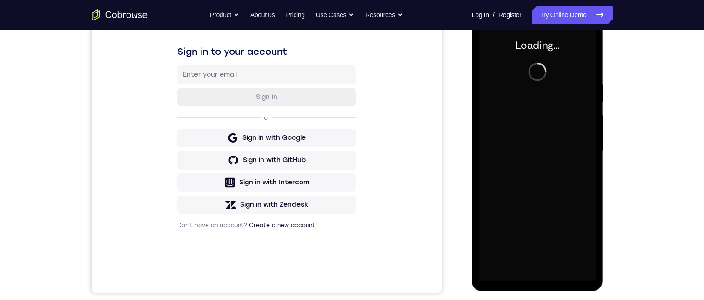
scroll to position [126, 0]
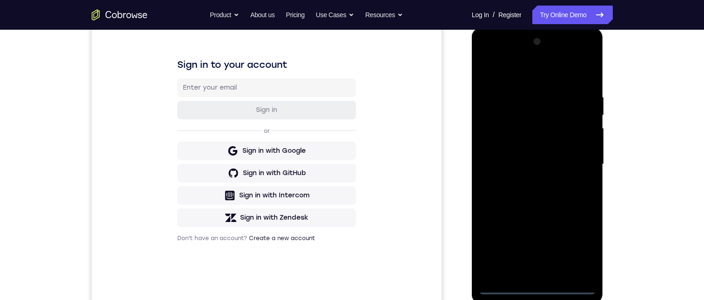
click at [534, 218] on div at bounding box center [537, 164] width 117 height 260
click at [571, 218] on div at bounding box center [537, 164] width 117 height 260
click at [528, 70] on div at bounding box center [537, 164] width 117 height 260
click at [519, 75] on div at bounding box center [537, 164] width 117 height 260
click at [534, 115] on div at bounding box center [537, 164] width 117 height 260
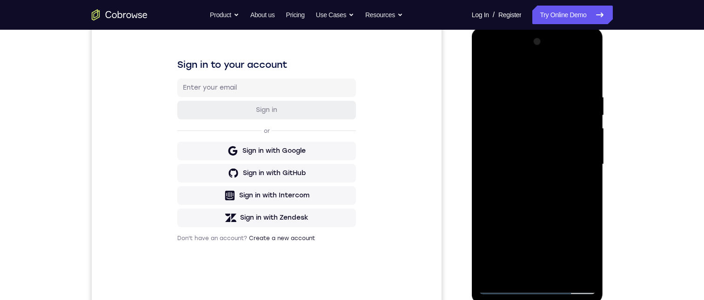
click at [538, 135] on div at bounding box center [537, 164] width 117 height 260
click at [575, 53] on div at bounding box center [537, 164] width 117 height 260
click at [512, 72] on div at bounding box center [537, 164] width 117 height 260
click at [503, 218] on div at bounding box center [537, 164] width 117 height 260
click at [576, 53] on div at bounding box center [537, 164] width 117 height 260
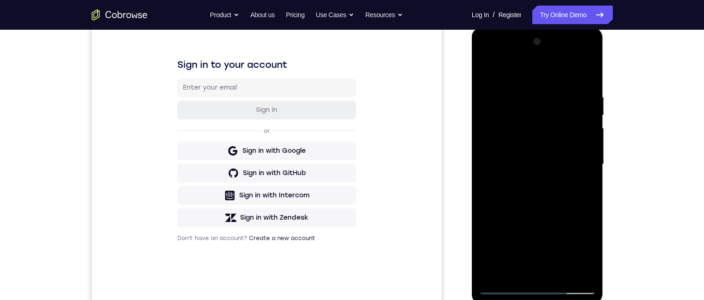
click at [487, 54] on div at bounding box center [537, 164] width 117 height 260
click at [519, 113] on div at bounding box center [537, 164] width 117 height 260
click at [522, 157] on div at bounding box center [537, 164] width 117 height 260
click at [517, 134] on div at bounding box center [537, 164] width 117 height 260
click at [511, 164] on div at bounding box center [537, 164] width 117 height 260
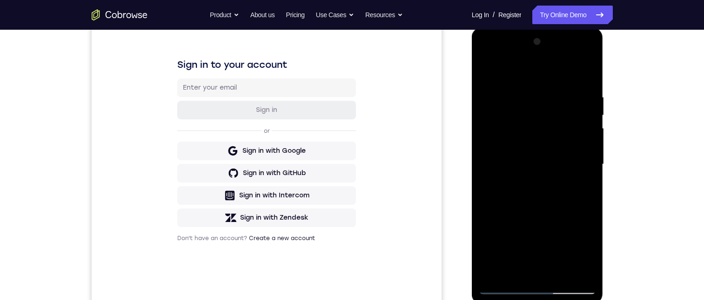
click at [514, 118] on div at bounding box center [537, 164] width 117 height 260
click at [533, 202] on div at bounding box center [537, 164] width 117 height 260
drag, startPoint x: 533, startPoint y: 202, endPoint x: 541, endPoint y: 113, distance: 90.1
click at [541, 113] on div at bounding box center [537, 164] width 117 height 260
drag, startPoint x: 524, startPoint y: 206, endPoint x: 532, endPoint y: 123, distance: 83.2
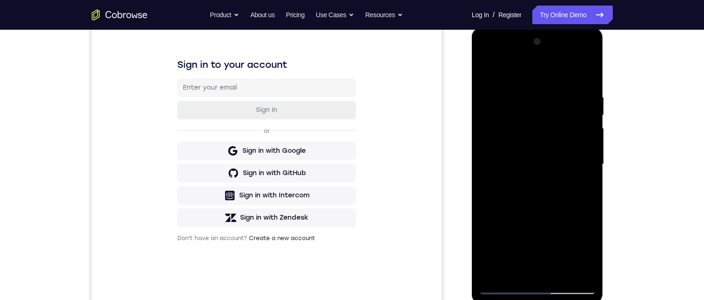
click at [527, 133] on div at bounding box center [537, 164] width 117 height 260
drag, startPoint x: 545, startPoint y: 221, endPoint x: 539, endPoint y: 160, distance: 60.7
click at [539, 159] on div at bounding box center [537, 164] width 117 height 260
click at [572, 176] on div at bounding box center [537, 164] width 117 height 260
click at [573, 54] on div at bounding box center [537, 164] width 117 height 260
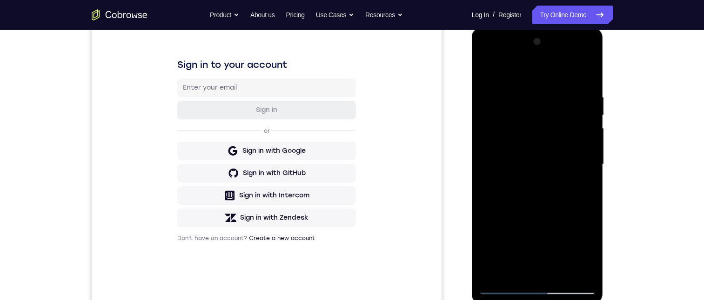
click at [529, 108] on div at bounding box center [537, 164] width 117 height 260
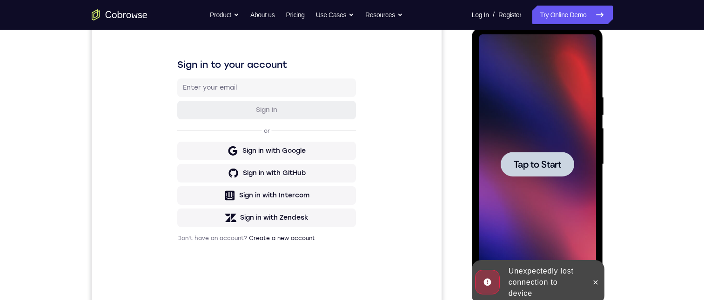
click at [562, 157] on div at bounding box center [536, 164] width 73 height 25
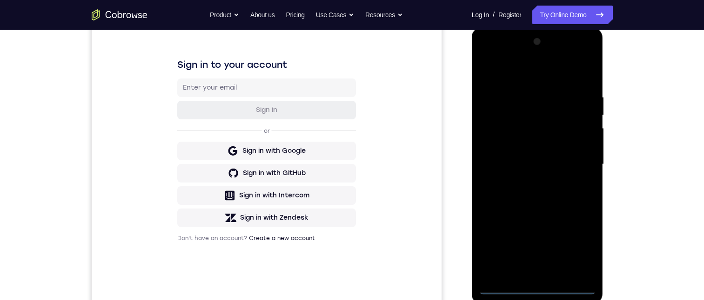
drag, startPoint x: 537, startPoint y: 291, endPoint x: 987, endPoint y: 56, distance: 507.3
click at [537, 218] on div at bounding box center [537, 164] width 117 height 260
click at [572, 218] on div at bounding box center [537, 164] width 117 height 260
click at [514, 74] on div at bounding box center [537, 164] width 117 height 260
click at [537, 116] on div at bounding box center [537, 164] width 117 height 260
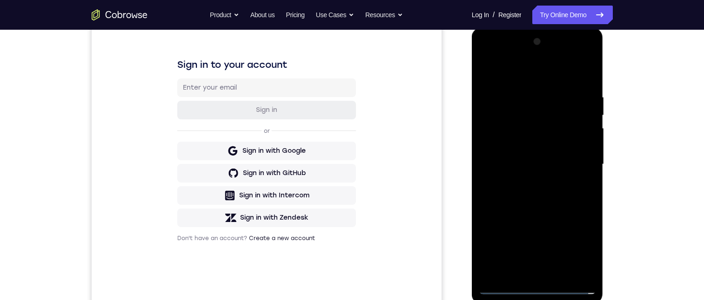
click at [521, 131] on div at bounding box center [537, 164] width 117 height 260
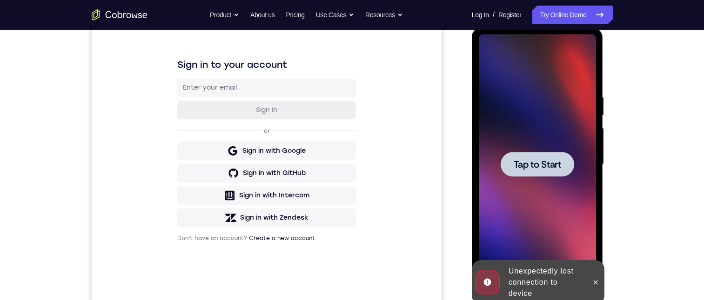
click at [562, 154] on div at bounding box center [536, 164] width 73 height 25
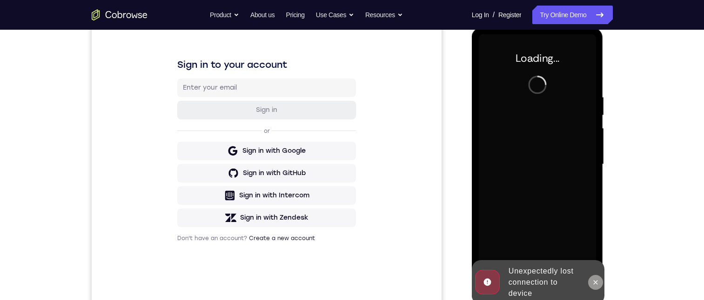
click at [590, 218] on button at bounding box center [595, 282] width 15 height 15
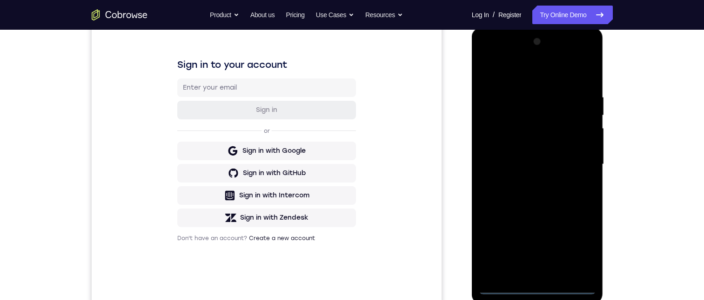
click at [535, 218] on div at bounding box center [537, 164] width 117 height 260
click at [580, 218] on div at bounding box center [537, 164] width 117 height 260
drag, startPoint x: 521, startPoint y: 72, endPoint x: 1000, endPoint y: 56, distance: 478.8
click at [521, 72] on div at bounding box center [537, 164] width 117 height 260
click at [519, 115] on div at bounding box center [537, 164] width 117 height 260
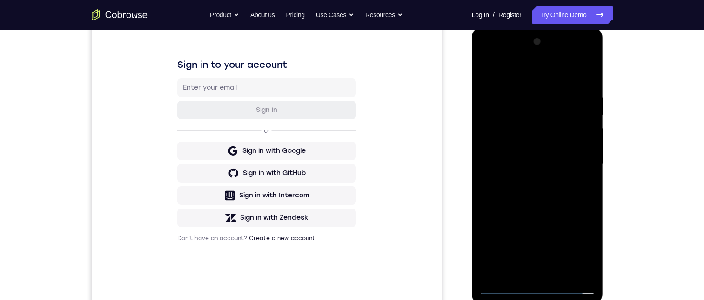
click at [580, 133] on div at bounding box center [537, 164] width 117 height 260
click at [539, 136] on div at bounding box center [537, 164] width 117 height 260
click at [507, 218] on div at bounding box center [537, 164] width 117 height 260
click at [496, 218] on div at bounding box center [537, 164] width 117 height 260
click at [577, 56] on div at bounding box center [537, 164] width 117 height 260
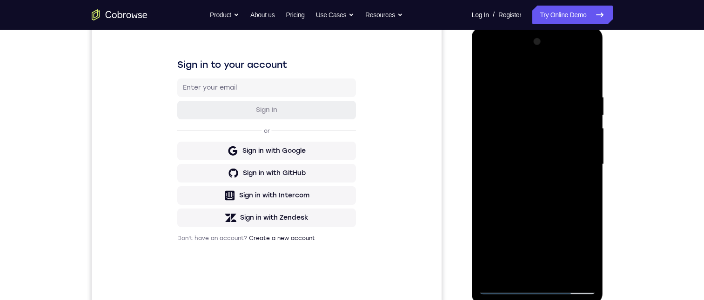
click at [485, 57] on div at bounding box center [537, 164] width 117 height 260
click at [512, 109] on div at bounding box center [537, 164] width 117 height 260
click at [538, 135] on div at bounding box center [537, 164] width 117 height 260
click at [513, 166] on div at bounding box center [537, 164] width 117 height 260
click at [495, 109] on div at bounding box center [537, 164] width 117 height 260
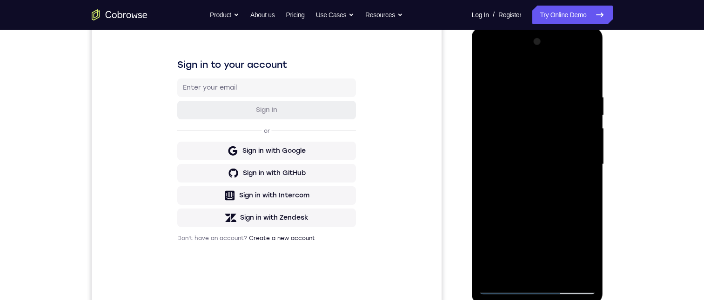
click at [537, 215] on div at bounding box center [537, 164] width 117 height 260
click at [575, 53] on div at bounding box center [537, 164] width 117 height 260
click at [538, 111] on div at bounding box center [537, 164] width 117 height 260
drag, startPoint x: 544, startPoint y: 218, endPoint x: 534, endPoint y: 193, distance: 26.8
click at [541, 140] on div at bounding box center [537, 164] width 117 height 260
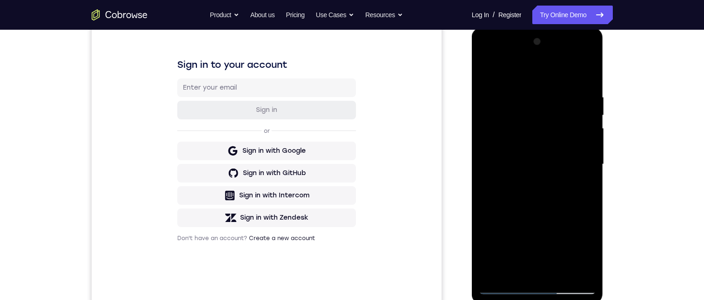
drag, startPoint x: 522, startPoint y: 183, endPoint x: 519, endPoint y: 146, distance: 37.3
click at [519, 145] on div at bounding box center [537, 164] width 117 height 260
click at [572, 218] on div at bounding box center [537, 164] width 117 height 260
click at [575, 54] on div at bounding box center [537, 164] width 117 height 260
click at [576, 53] on div at bounding box center [537, 164] width 117 height 260
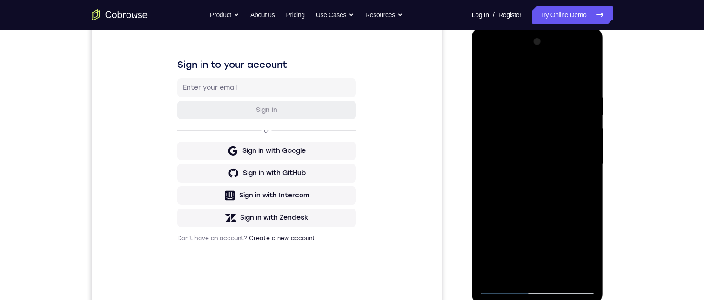
click at [578, 55] on div at bounding box center [537, 164] width 117 height 260
click at [543, 111] on div at bounding box center [537, 164] width 117 height 260
click at [575, 57] on div at bounding box center [537, 164] width 117 height 260
click at [537, 72] on div at bounding box center [537, 164] width 117 height 260
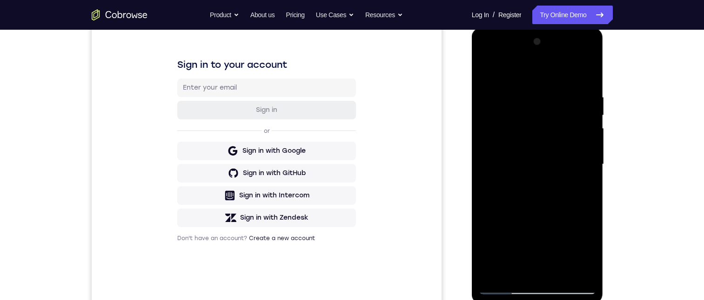
click at [503, 120] on div at bounding box center [537, 164] width 117 height 260
click at [505, 218] on div at bounding box center [537, 164] width 117 height 260
click at [588, 129] on div at bounding box center [537, 164] width 117 height 260
click at [510, 218] on div at bounding box center [537, 164] width 117 height 260
click at [517, 105] on div at bounding box center [537, 164] width 117 height 260
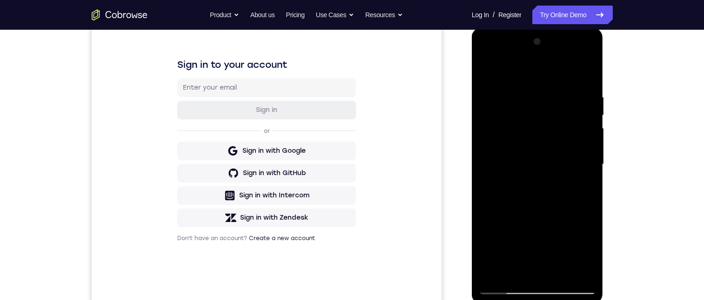
drag, startPoint x: 483, startPoint y: 54, endPoint x: 490, endPoint y: 78, distance: 24.7
click at [483, 54] on div at bounding box center [537, 164] width 117 height 260
click at [487, 54] on div at bounding box center [537, 164] width 117 height 260
click at [510, 133] on div at bounding box center [537, 164] width 117 height 260
click at [511, 131] on div at bounding box center [537, 164] width 117 height 260
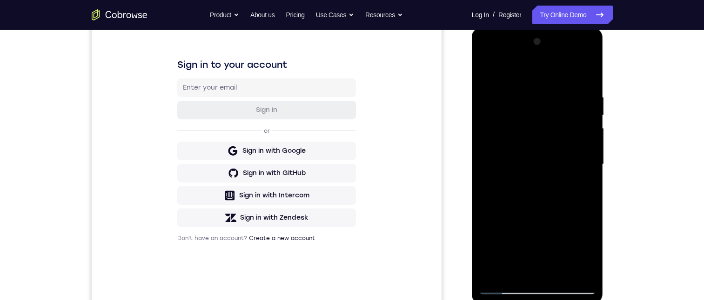
click at [587, 90] on div at bounding box center [537, 164] width 117 height 260
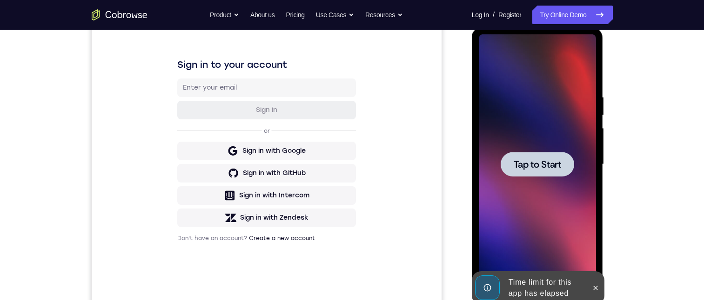
click at [549, 168] on span "Tap to Start" at bounding box center [536, 164] width 47 height 9
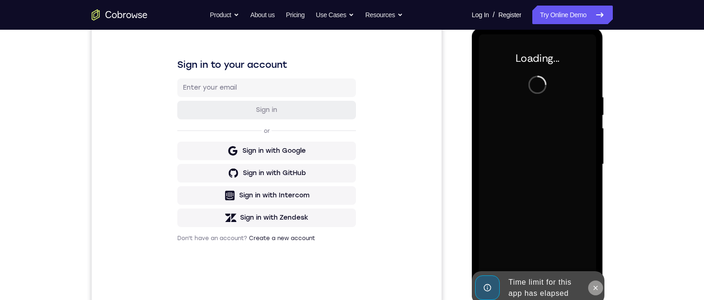
click at [599, 218] on button at bounding box center [595, 288] width 15 height 15
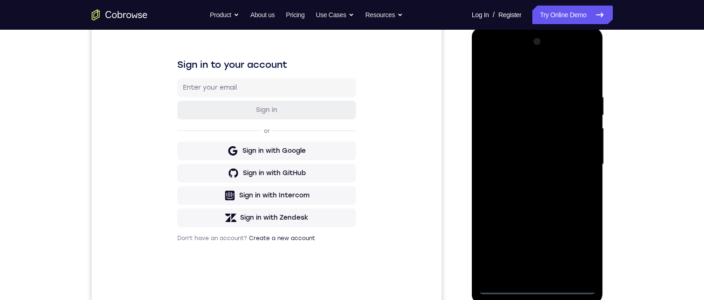
click at [538, 218] on div at bounding box center [537, 164] width 117 height 260
click at [575, 218] on div at bounding box center [537, 164] width 117 height 260
click at [509, 73] on div at bounding box center [537, 164] width 117 height 260
click at [512, 115] on div at bounding box center [537, 164] width 117 height 260
click at [534, 138] on div at bounding box center [537, 164] width 117 height 260
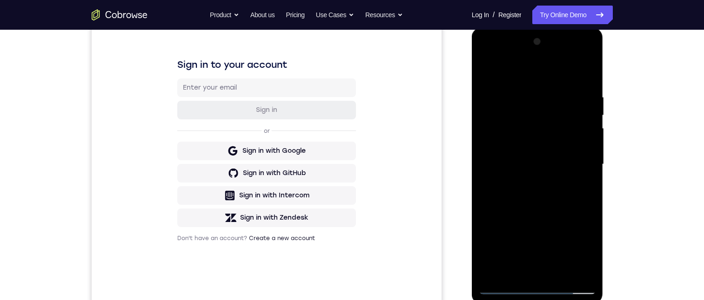
click at [501, 218] on div at bounding box center [537, 164] width 117 height 260
click at [576, 59] on div at bounding box center [537, 164] width 117 height 260
click at [487, 53] on div at bounding box center [537, 164] width 117 height 260
click at [515, 113] on div at bounding box center [537, 164] width 117 height 260
click at [520, 133] on div at bounding box center [537, 164] width 117 height 260
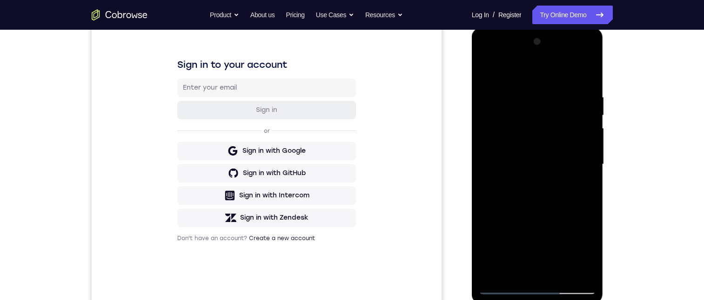
click at [495, 146] on div at bounding box center [537, 164] width 117 height 260
drag, startPoint x: 504, startPoint y: 107, endPoint x: 487, endPoint y: 39, distance: 70.3
click at [504, 107] on div at bounding box center [537, 164] width 117 height 260
drag, startPoint x: 522, startPoint y: 148, endPoint x: 524, endPoint y: 100, distance: 48.4
click at [524, 106] on div at bounding box center [537, 164] width 117 height 260
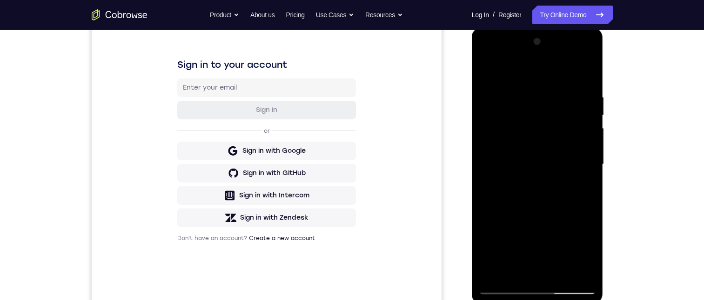
drag, startPoint x: 506, startPoint y: 193, endPoint x: 509, endPoint y: 104, distance: 89.3
click at [505, 170] on div at bounding box center [537, 164] width 117 height 260
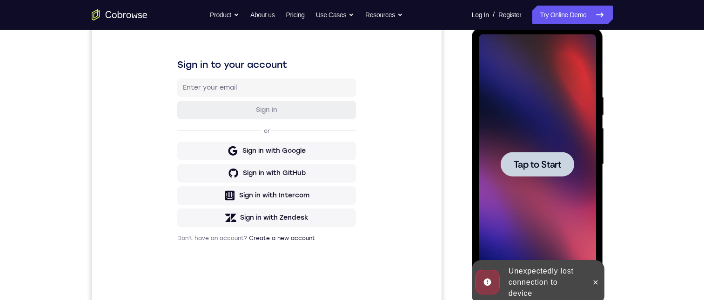
click at [551, 154] on div at bounding box center [536, 164] width 73 height 25
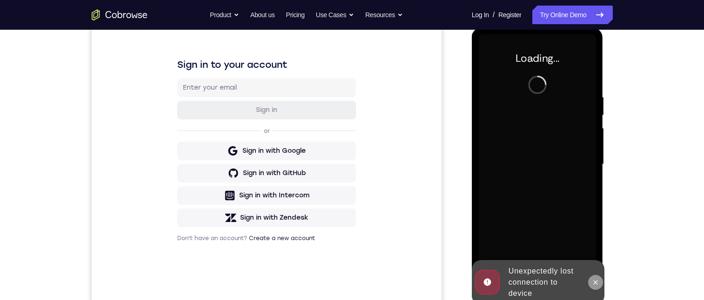
click at [589, 218] on button at bounding box center [595, 282] width 15 height 15
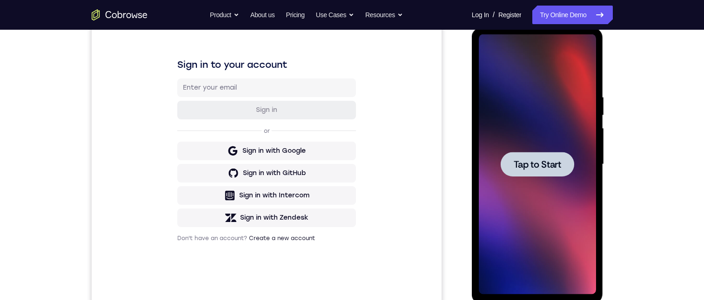
click at [538, 174] on div at bounding box center [536, 164] width 73 height 25
click at [538, 158] on div at bounding box center [536, 164] width 73 height 25
click at [539, 162] on span "Tap to Start" at bounding box center [536, 164] width 47 height 9
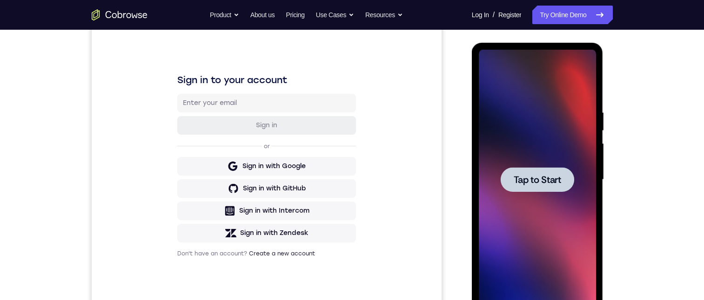
click at [557, 173] on div at bounding box center [536, 179] width 73 height 25
click at [578, 179] on div at bounding box center [537, 180] width 117 height 260
click at [574, 176] on div at bounding box center [537, 180] width 117 height 260
click at [570, 174] on div at bounding box center [536, 179] width 73 height 25
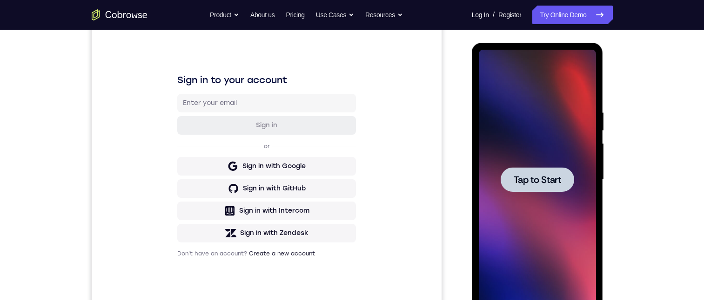
scroll to position [18, 0]
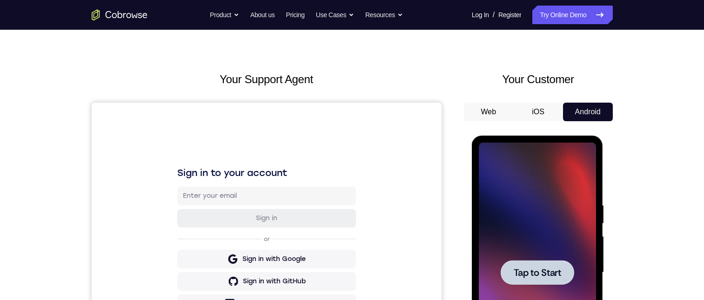
click at [514, 109] on button "iOS" at bounding box center [538, 112] width 50 height 19
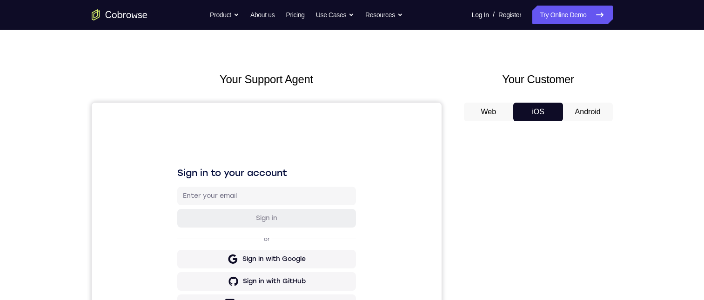
drag, startPoint x: 558, startPoint y: 113, endPoint x: 573, endPoint y: 111, distance: 14.7
click at [558, 113] on button "iOS" at bounding box center [538, 112] width 50 height 19
drag, startPoint x: 591, startPoint y: 104, endPoint x: 343, endPoint y: 110, distance: 248.4
click at [591, 104] on button "Android" at bounding box center [588, 112] width 50 height 19
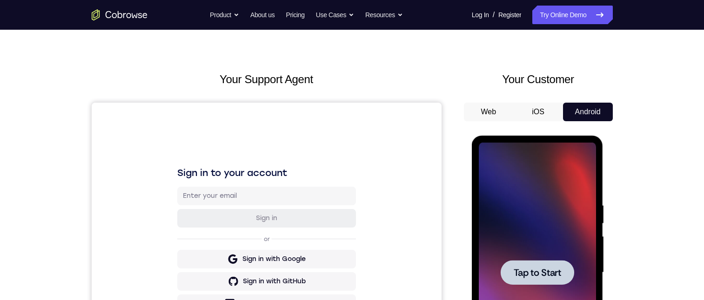
drag, startPoint x: 1055, startPoint y: 269, endPoint x: 518, endPoint y: 276, distance: 537.2
click at [518, 218] on span "Tap to Start" at bounding box center [536, 272] width 47 height 9
click at [516, 218] on span "Tap to Start" at bounding box center [536, 272] width 47 height 9
click at [515, 218] on span "Tap to Start" at bounding box center [536, 272] width 47 height 9
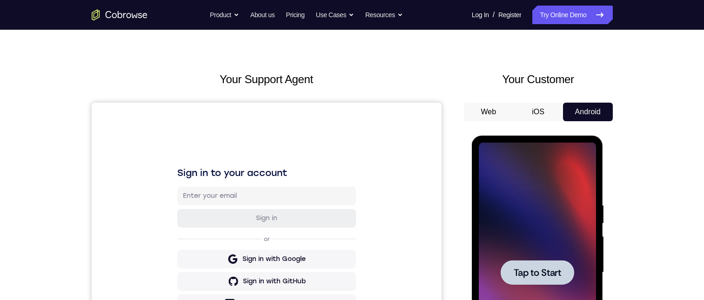
click at [513, 218] on span "Tap to Start" at bounding box center [536, 272] width 47 height 9
click at [512, 218] on div at bounding box center [536, 272] width 73 height 25
click at [513, 218] on span "Tap to Start" at bounding box center [536, 272] width 47 height 9
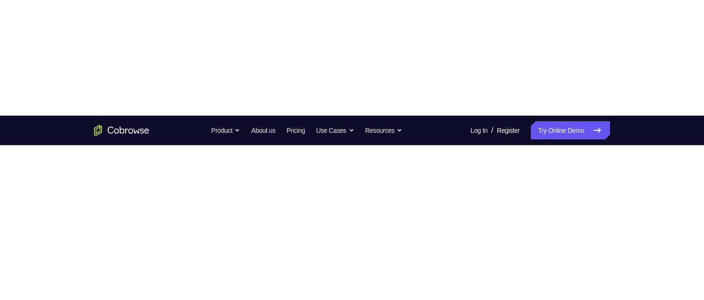
scroll to position [0, 0]
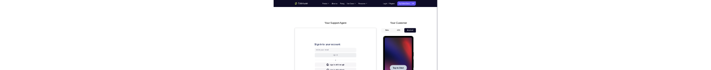
drag, startPoint x: 463, startPoint y: 166, endPoint x: 505, endPoint y: 146, distance: 46.4
